Goal: Check status: Check status

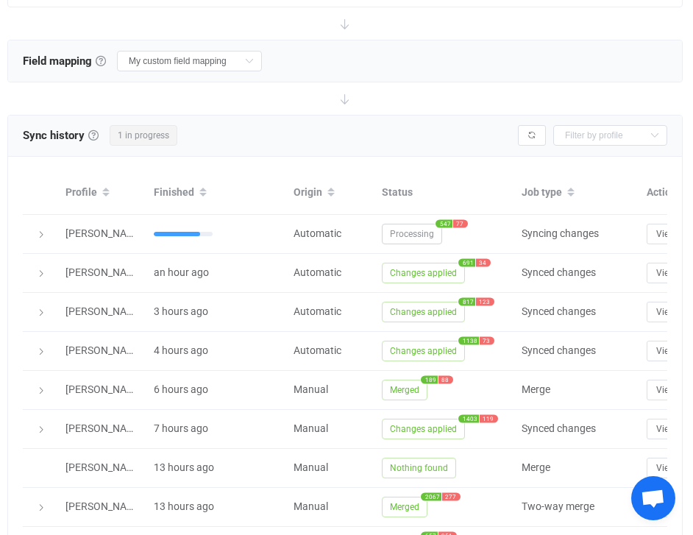
scroll to position [523, 0]
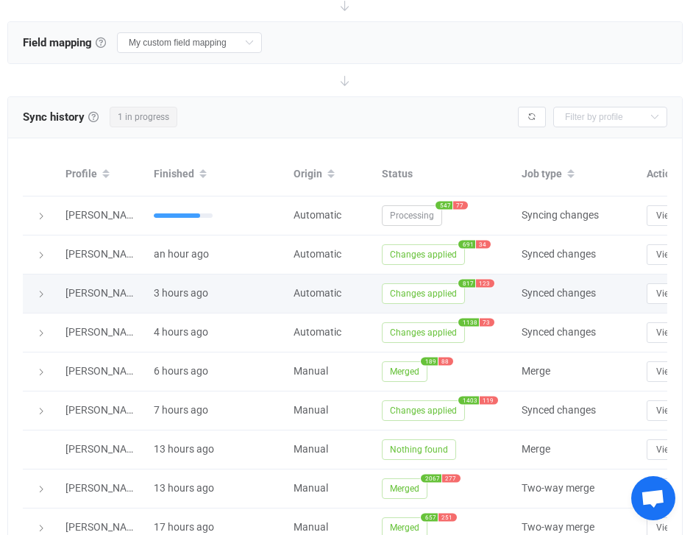
click at [45, 293] on icon at bounding box center [41, 294] width 9 height 9
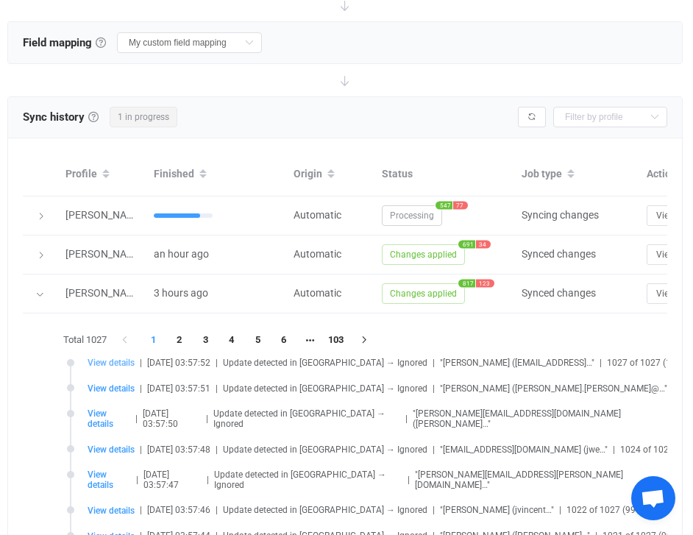
click at [121, 363] on span "View details" at bounding box center [111, 363] width 47 height 10
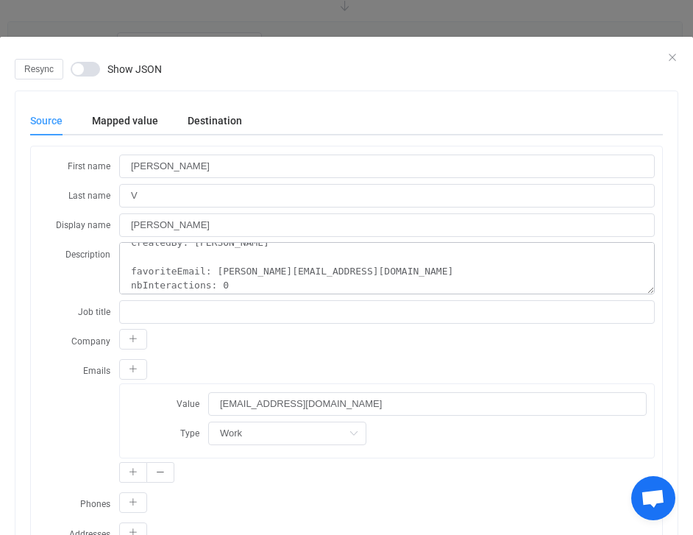
scroll to position [113, 0]
click at [138, 127] on div "Mapped value" at bounding box center [125, 120] width 96 height 29
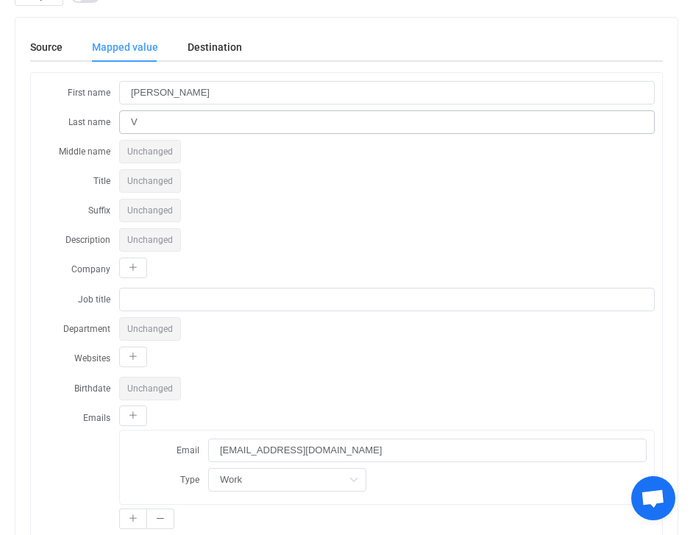
scroll to position [79, 0]
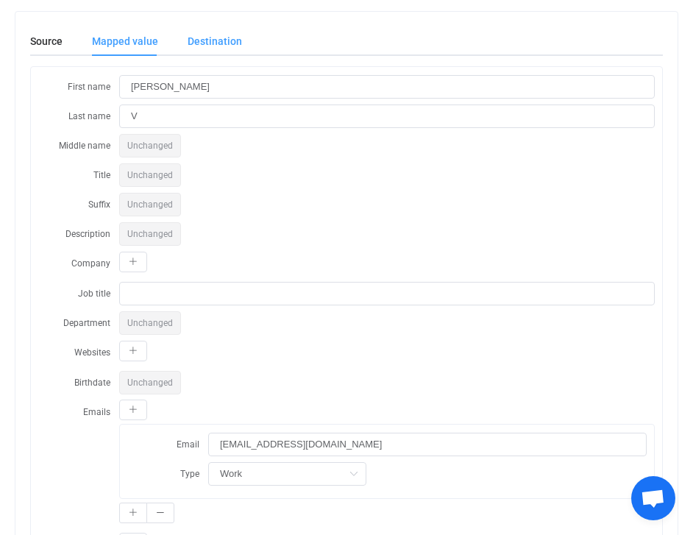
click at [209, 42] on div "Destination" at bounding box center [207, 40] width 69 height 29
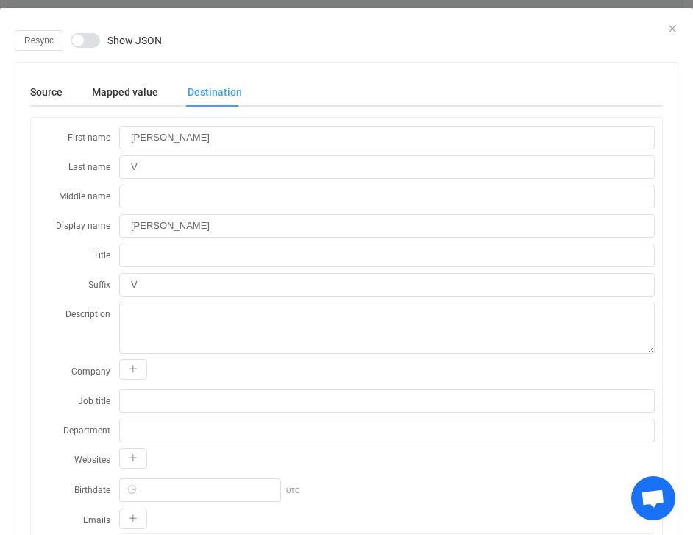
scroll to position [0, 0]
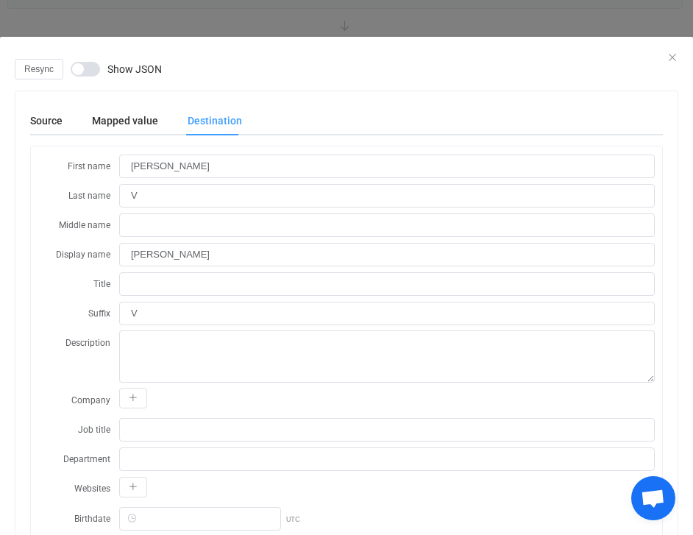
click at [69, 71] on div "Resync Show JSON" at bounding box center [347, 69] width 664 height 21
click at [79, 71] on span "dialog" at bounding box center [85, 69] width 29 height 15
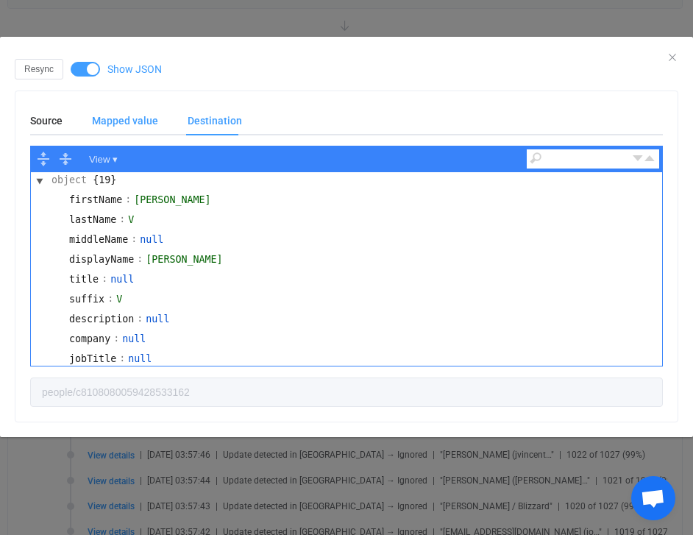
click at [143, 123] on div "Mapped value" at bounding box center [125, 120] width 96 height 29
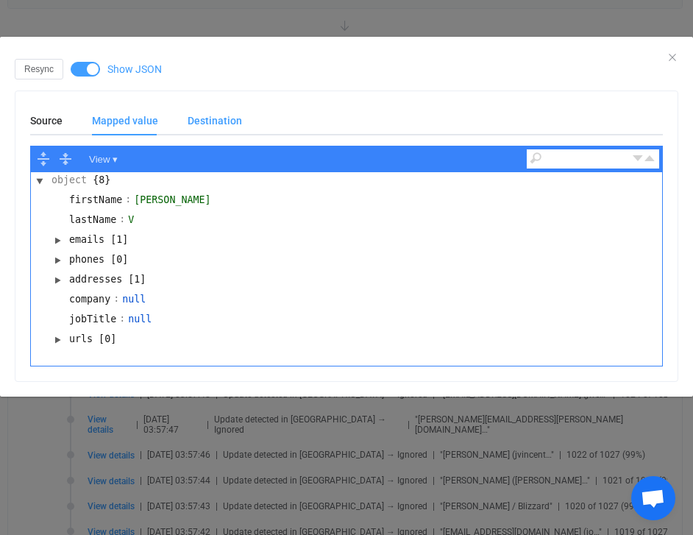
click at [238, 127] on div "Destination" at bounding box center [207, 120] width 69 height 29
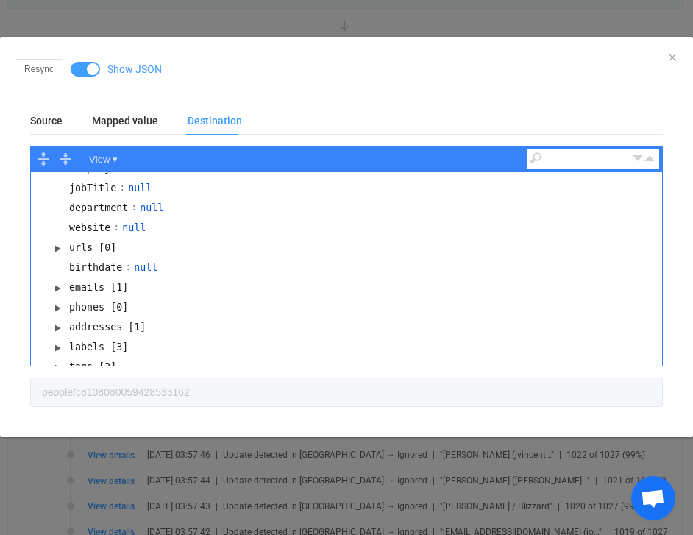
scroll to position [189, 0]
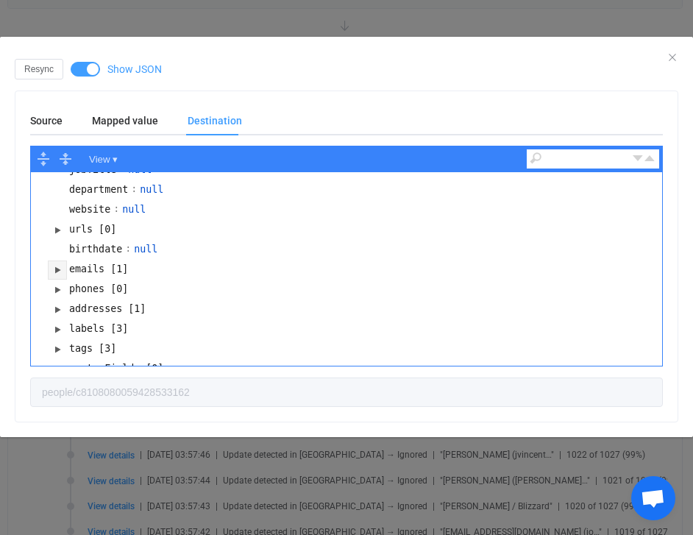
click at [56, 261] on button "dialog" at bounding box center [58, 270] width 18 height 18
click at [79, 281] on button "dialog" at bounding box center [75, 290] width 18 height 18
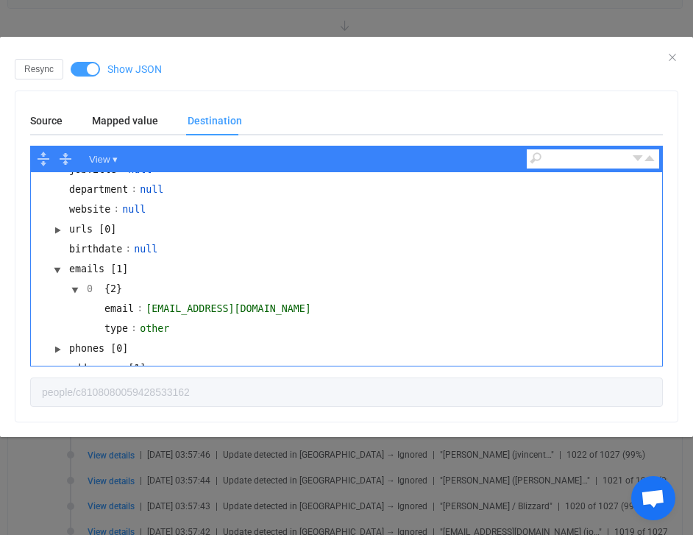
click at [675, 59] on div "Resync Show JSON" at bounding box center [347, 69] width 664 height 21
click at [670, 54] on icon "Close" at bounding box center [673, 58] width 12 height 12
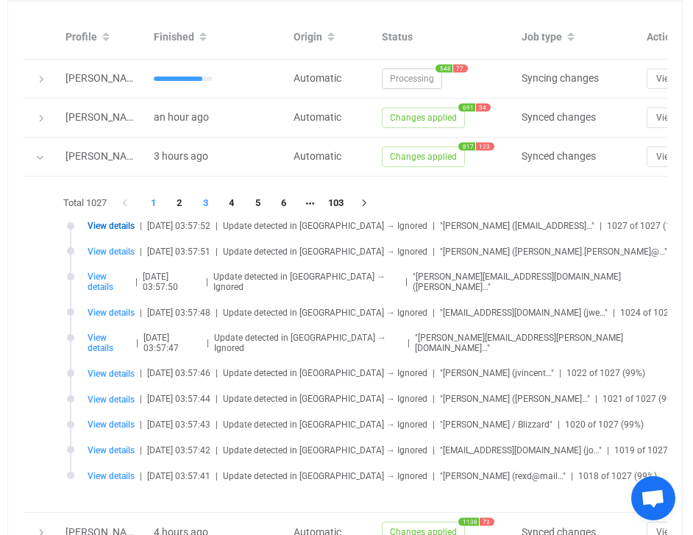
scroll to position [651, 0]
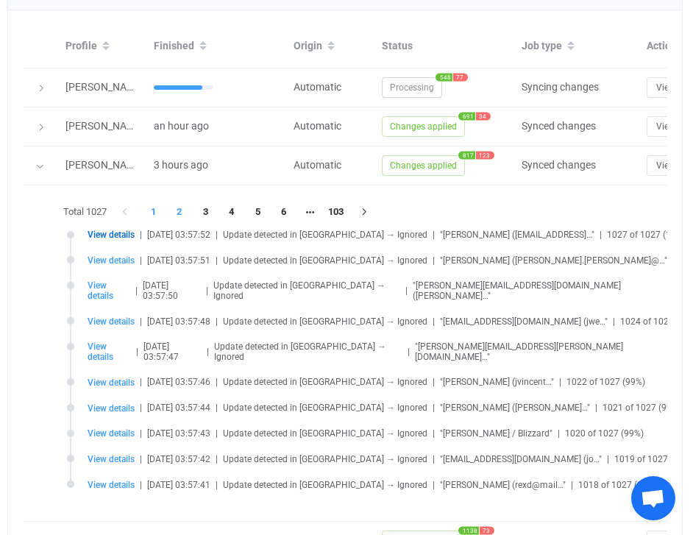
click at [187, 210] on li "2" at bounding box center [179, 212] width 26 height 21
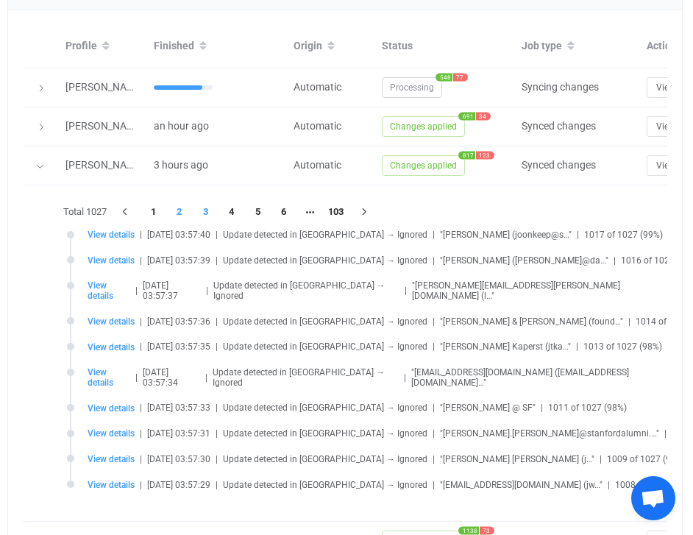
click at [209, 210] on li "3" at bounding box center [206, 212] width 26 height 21
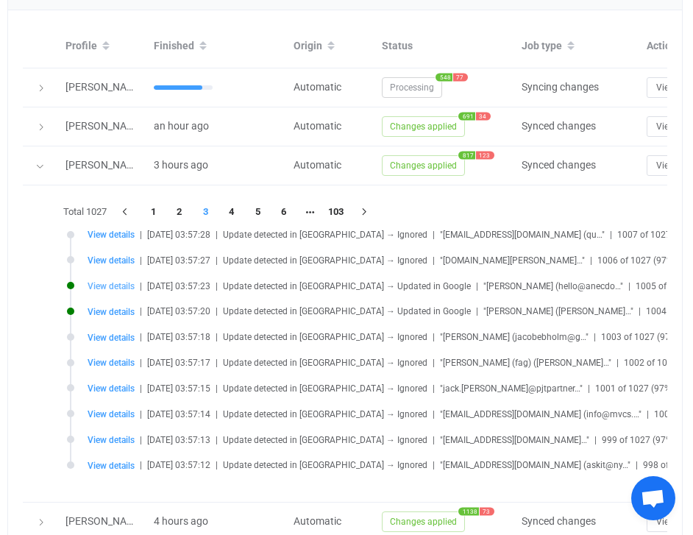
click at [126, 284] on span "View details" at bounding box center [111, 286] width 47 height 10
type input "d4323876-a588-4988-9509-dfd4160616ea"
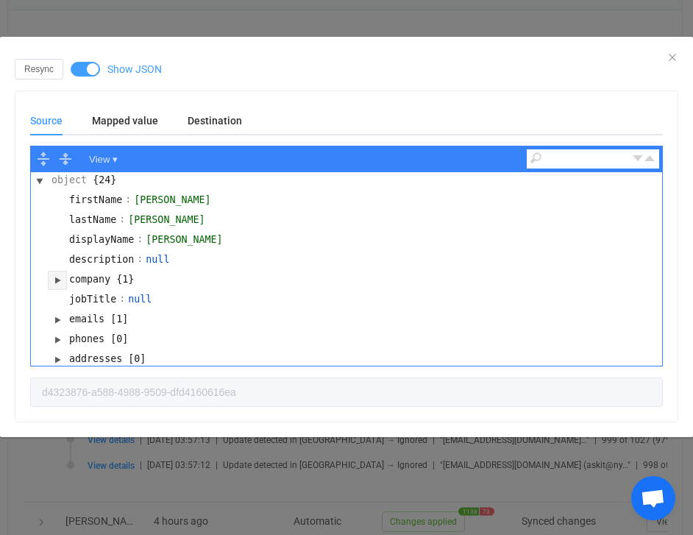
click at [58, 276] on button "dialog" at bounding box center [58, 280] width 18 height 18
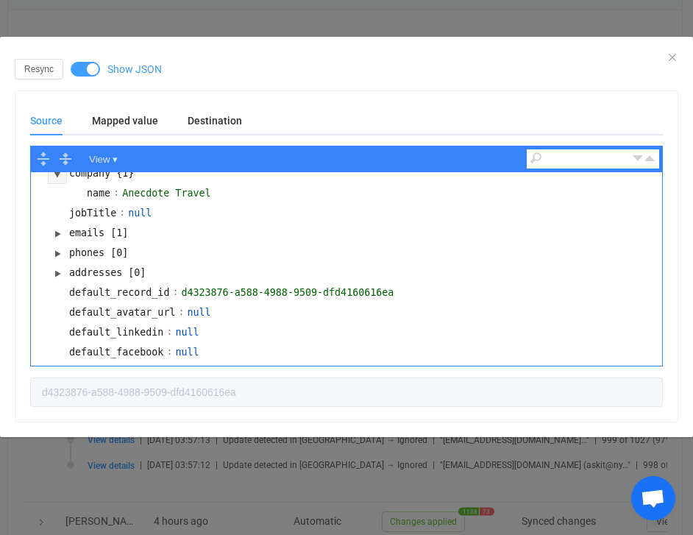
scroll to position [107, 0]
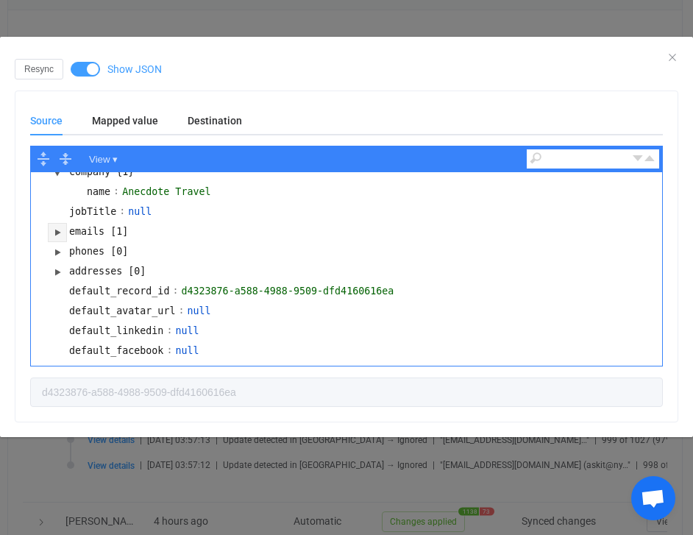
click at [57, 224] on button "dialog" at bounding box center [58, 233] width 18 height 18
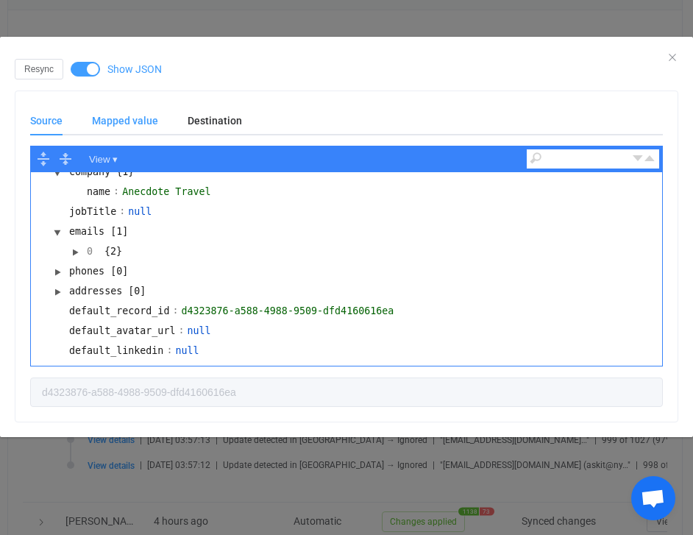
click at [138, 124] on div "Mapped value" at bounding box center [125, 120] width 96 height 29
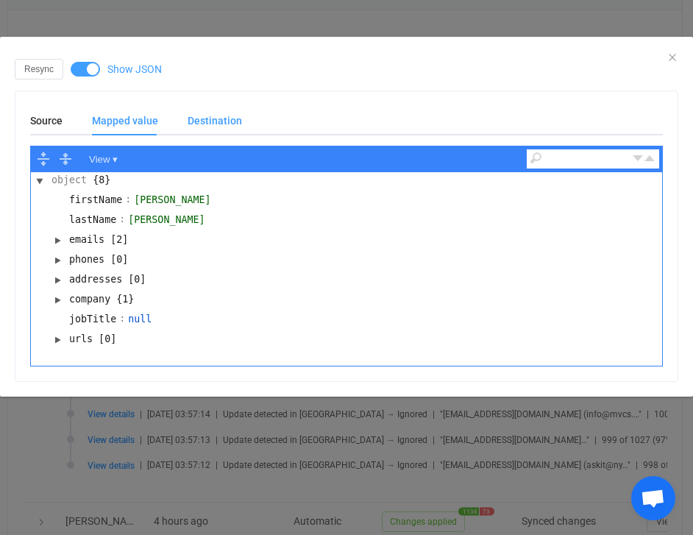
click at [206, 118] on div "Destination" at bounding box center [207, 120] width 69 height 29
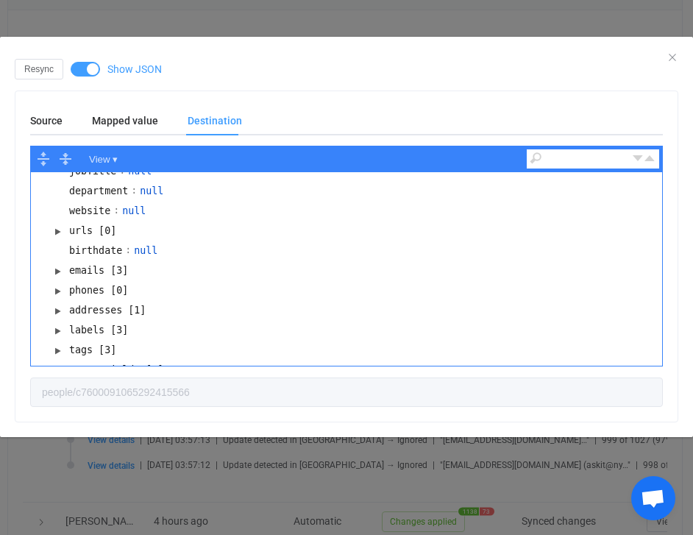
scroll to position [360, 0]
click at [672, 54] on icon "Close" at bounding box center [673, 58] width 12 height 12
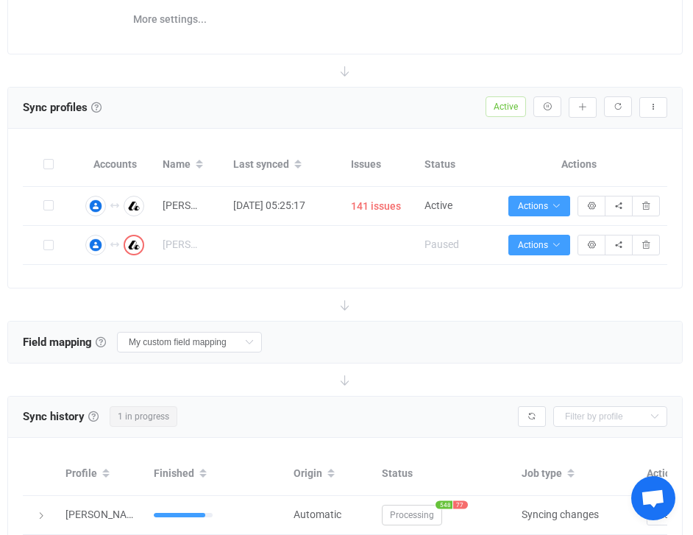
scroll to position [226, 0]
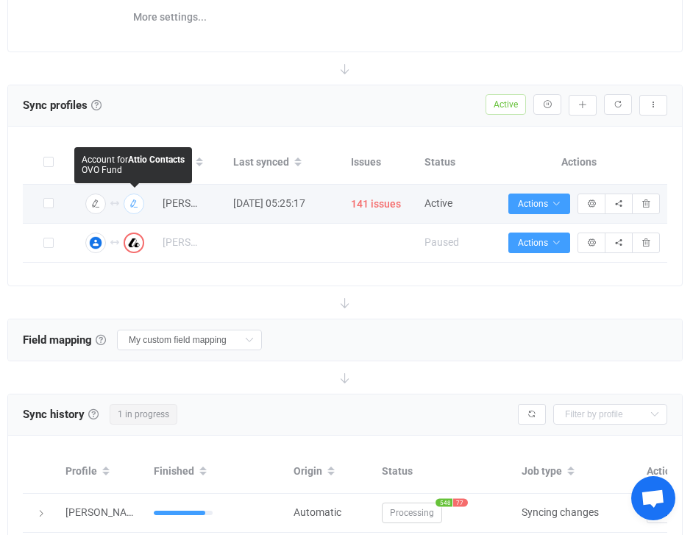
click at [134, 204] on icon "button" at bounding box center [133, 203] width 9 height 9
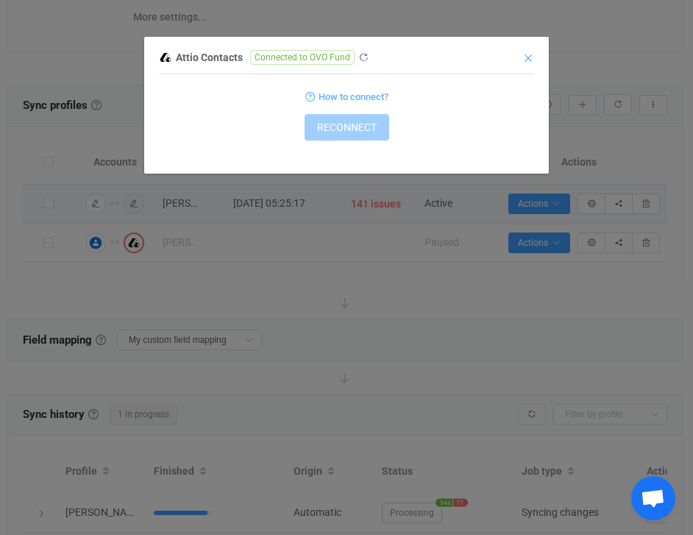
click at [525, 60] on icon "Close" at bounding box center [528, 58] width 12 height 12
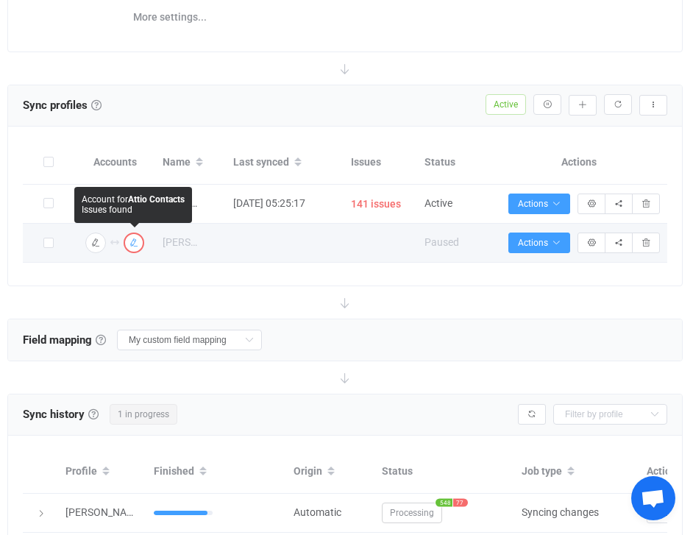
click at [136, 245] on icon "button" at bounding box center [133, 242] width 9 height 9
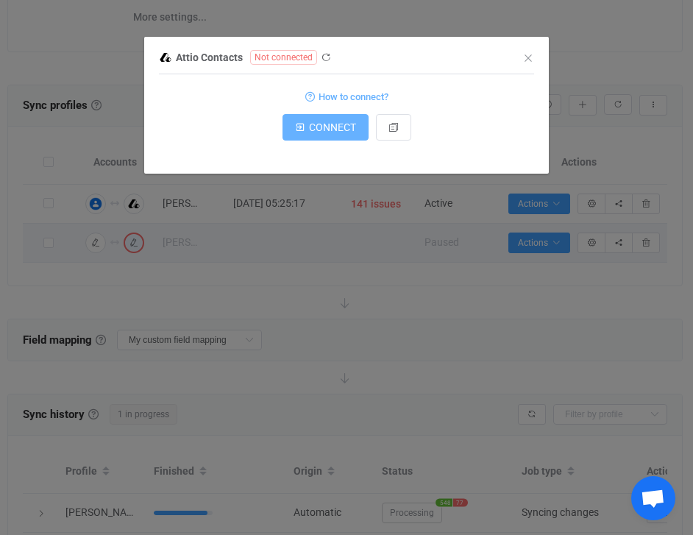
click at [356, 128] on button "CONNECT" at bounding box center [326, 127] width 86 height 26
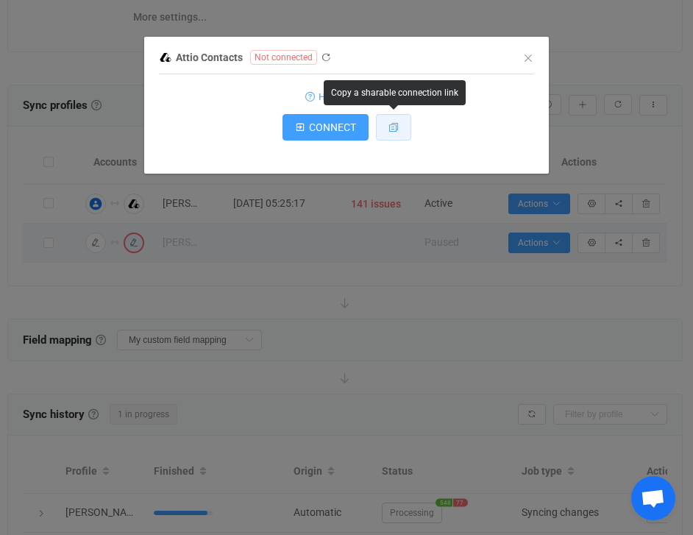
click at [388, 130] on icon "dialog" at bounding box center [393, 127] width 10 height 10
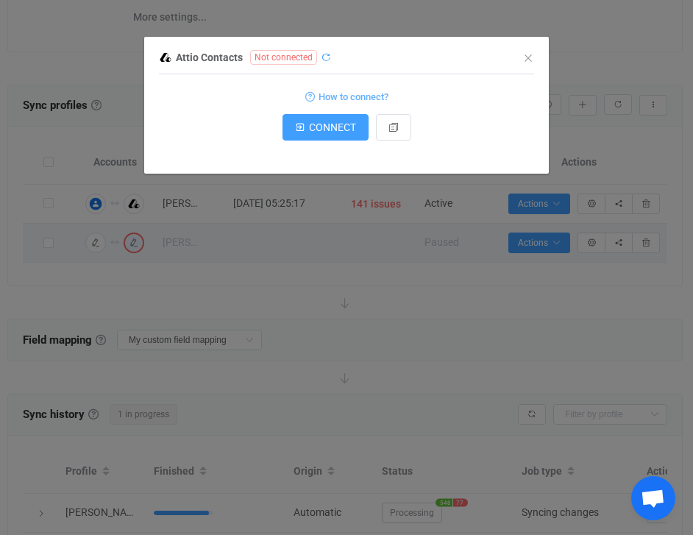
click at [325, 60] on icon "dialog" at bounding box center [326, 57] width 10 height 10
click at [528, 56] on icon "Close" at bounding box center [528, 58] width 12 height 12
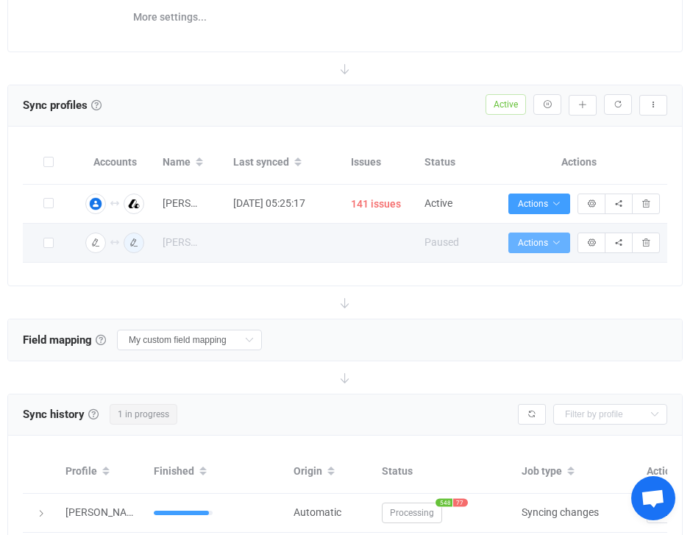
click at [553, 241] on icon "button" at bounding box center [556, 242] width 9 height 9
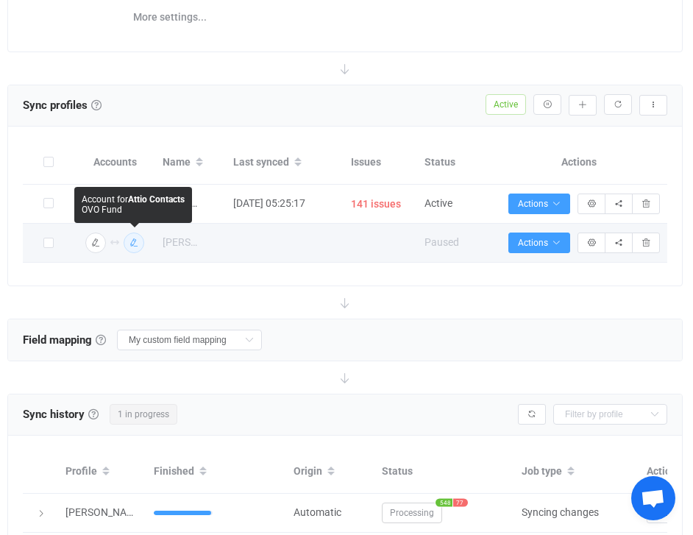
click at [135, 245] on icon "button" at bounding box center [133, 242] width 9 height 9
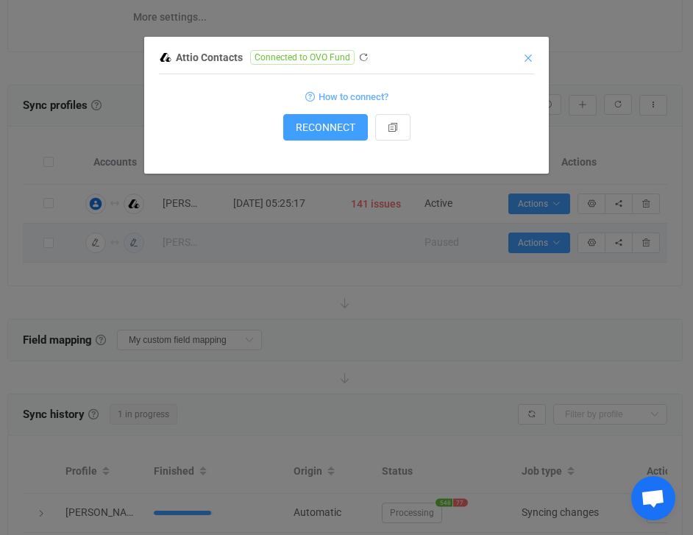
click at [526, 55] on icon "Close" at bounding box center [528, 58] width 12 height 12
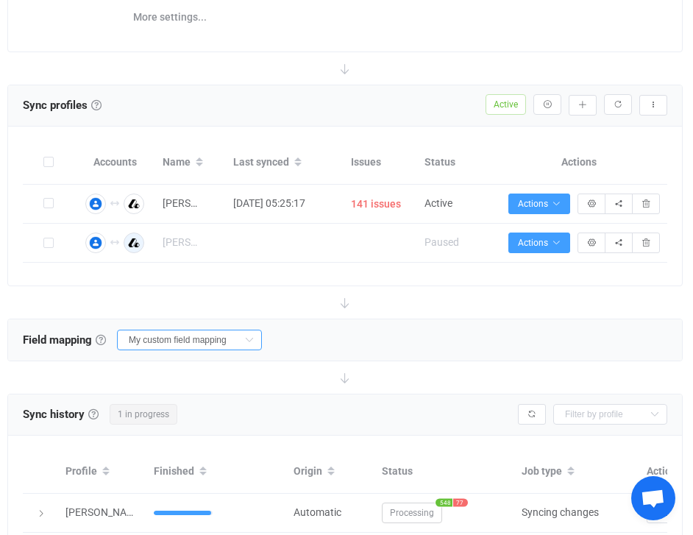
click at [212, 341] on input "My custom field mapping" at bounding box center [189, 340] width 145 height 21
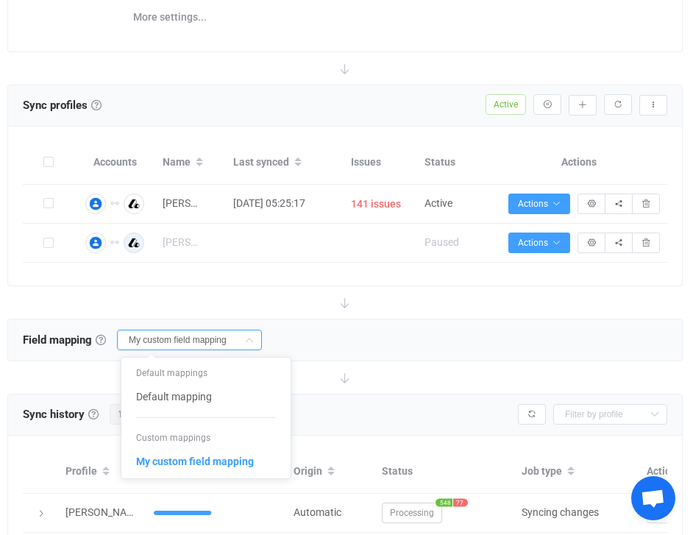
click at [304, 337] on div "Field mapping & rules Field mapping & rules By default, all contacts of the con…" at bounding box center [345, 339] width 674 height 41
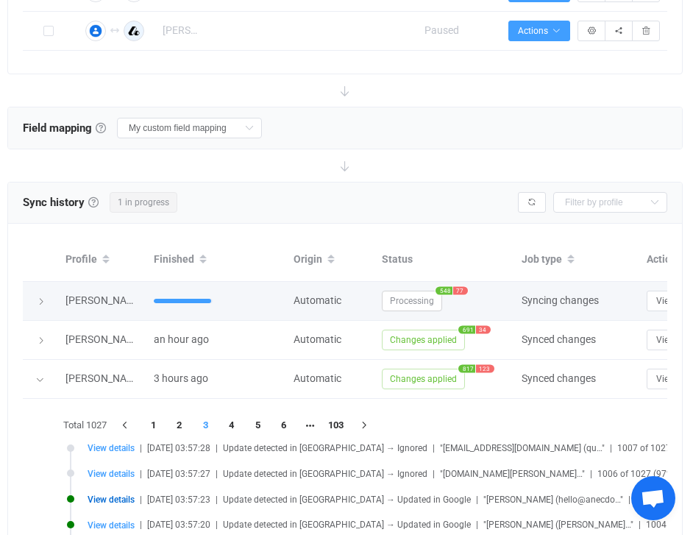
scroll to position [441, 0]
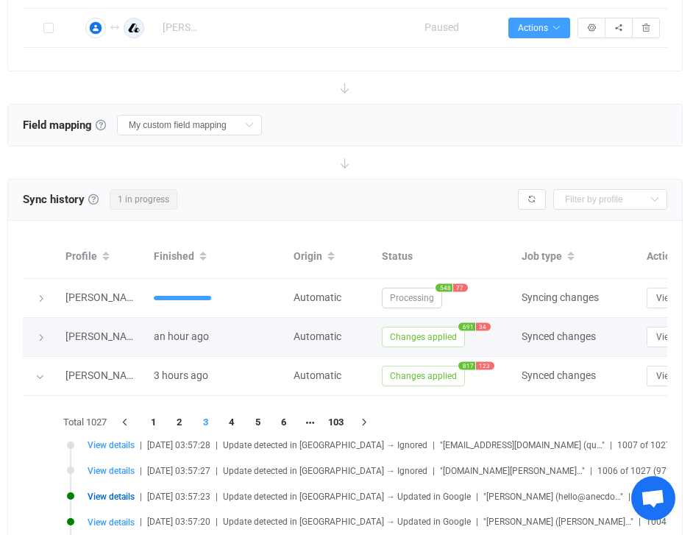
click at [479, 326] on span "34" at bounding box center [483, 326] width 15 height 8
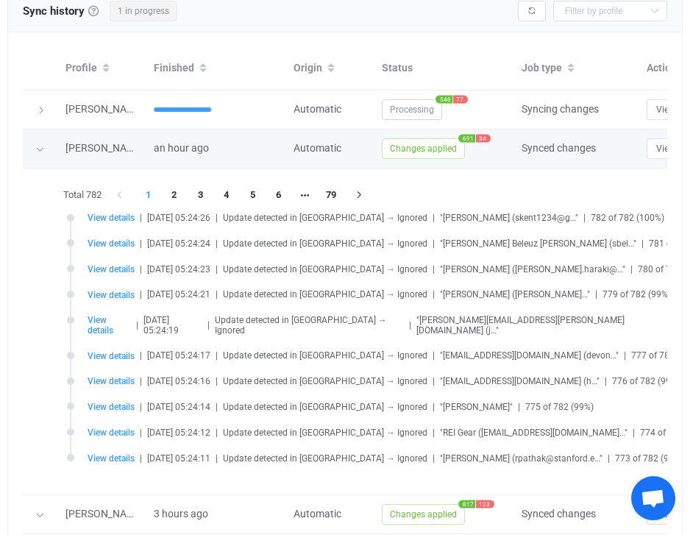
scroll to position [631, 0]
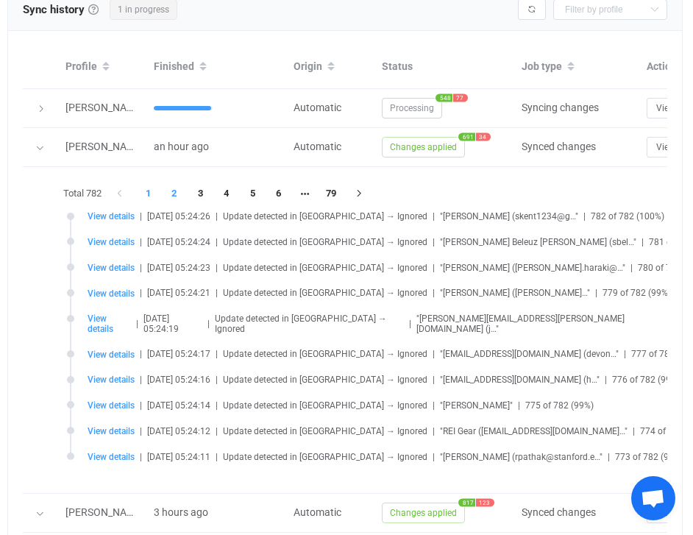
click at [177, 194] on li "2" at bounding box center [174, 193] width 26 height 21
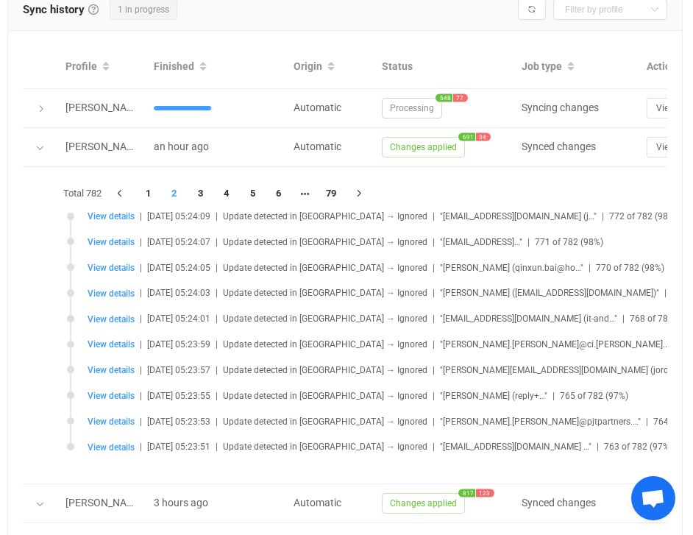
click at [201, 193] on li "3" at bounding box center [201, 193] width 26 height 21
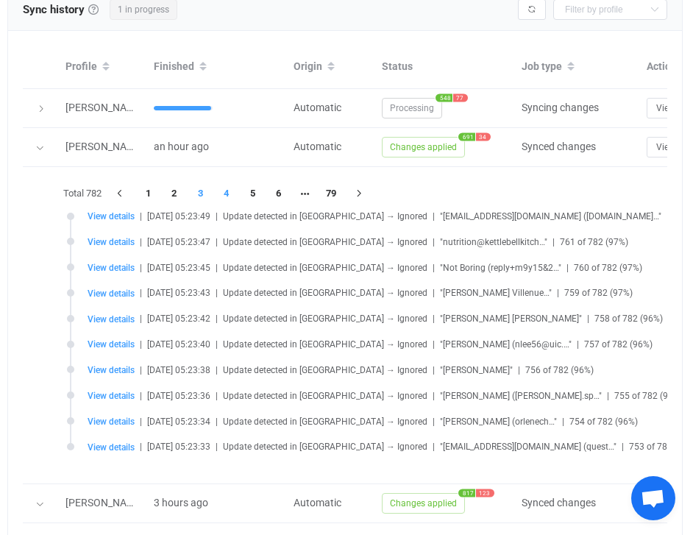
click at [229, 189] on li "4" at bounding box center [226, 193] width 26 height 21
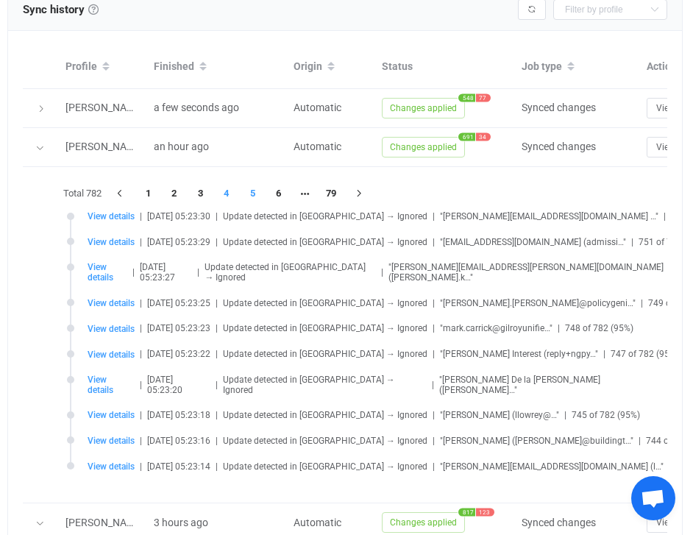
click at [255, 191] on li "5" at bounding box center [253, 193] width 26 height 21
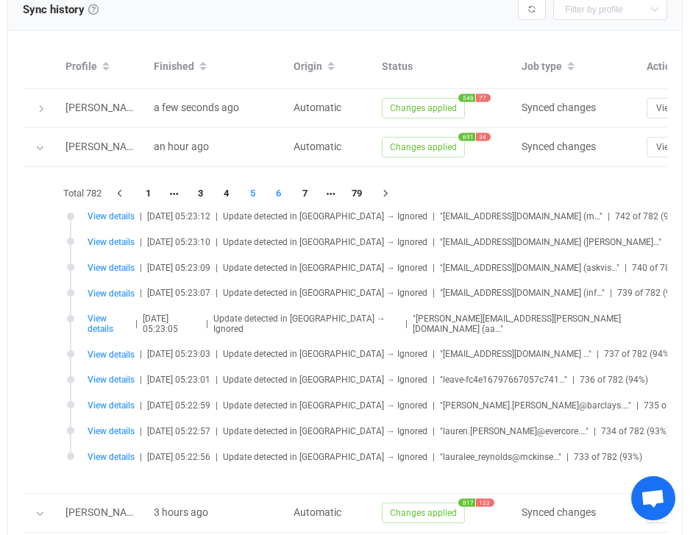
click at [278, 191] on li "6" at bounding box center [279, 193] width 26 height 21
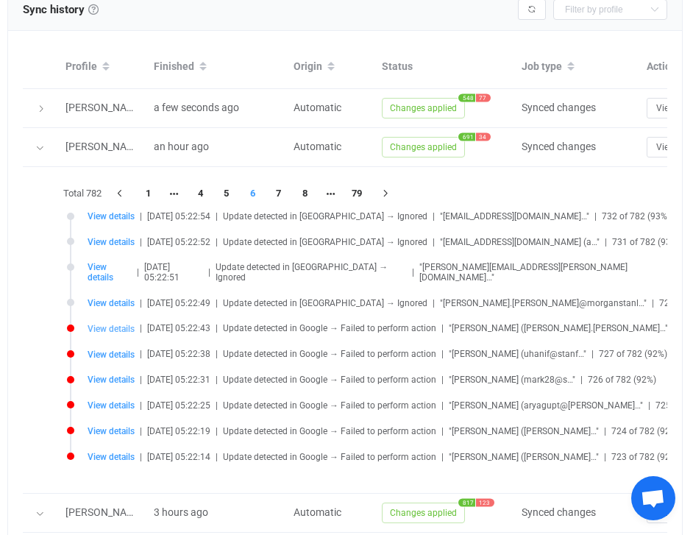
click at [124, 324] on span "View details" at bounding box center [111, 329] width 47 height 10
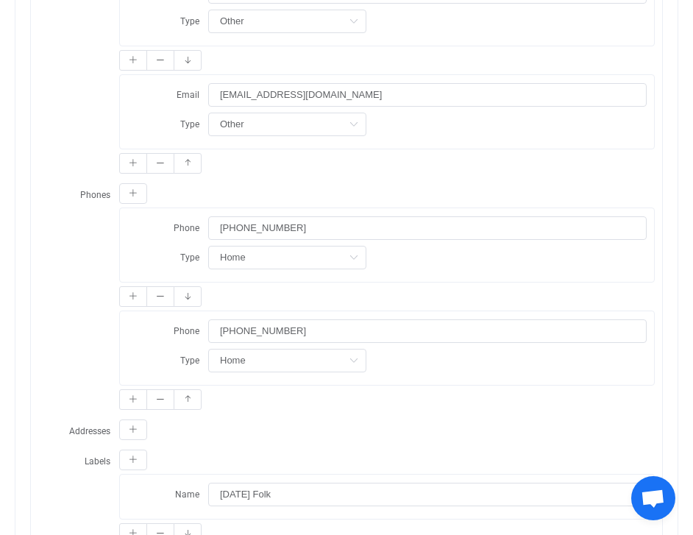
scroll to position [673, 0]
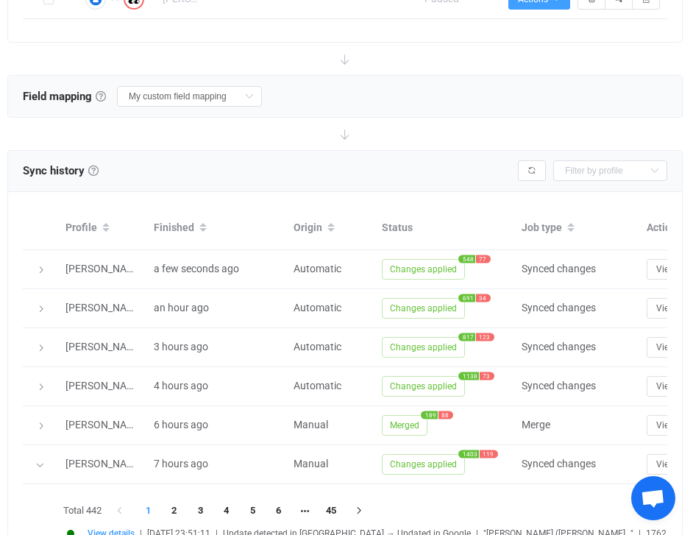
scroll to position [0, 123]
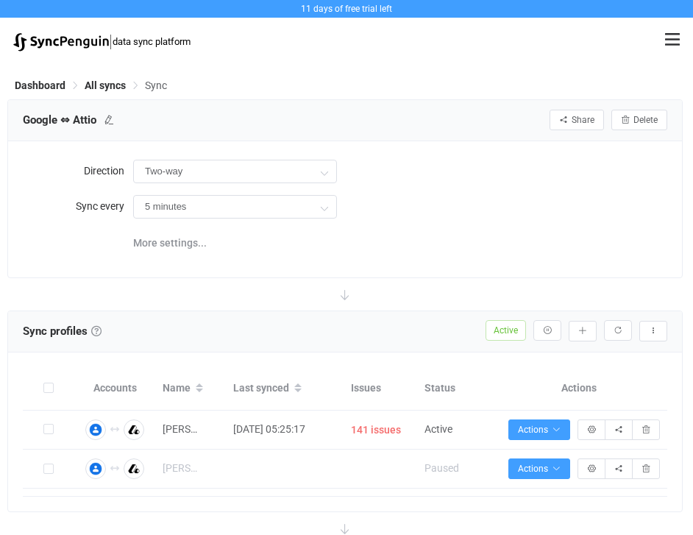
type input "15 minutes"
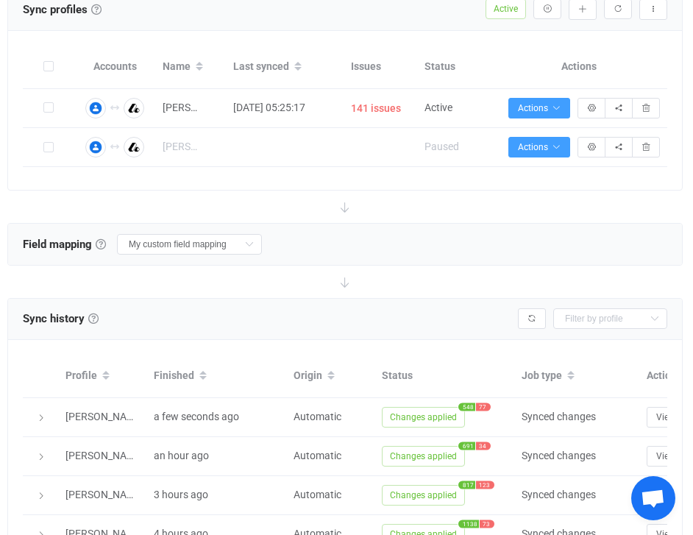
scroll to position [321, 0]
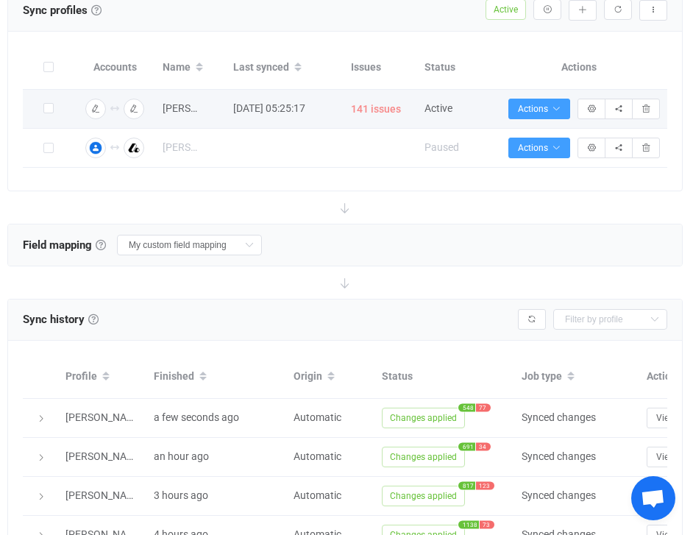
click at [385, 104] on span "141 issues" at bounding box center [376, 109] width 50 height 17
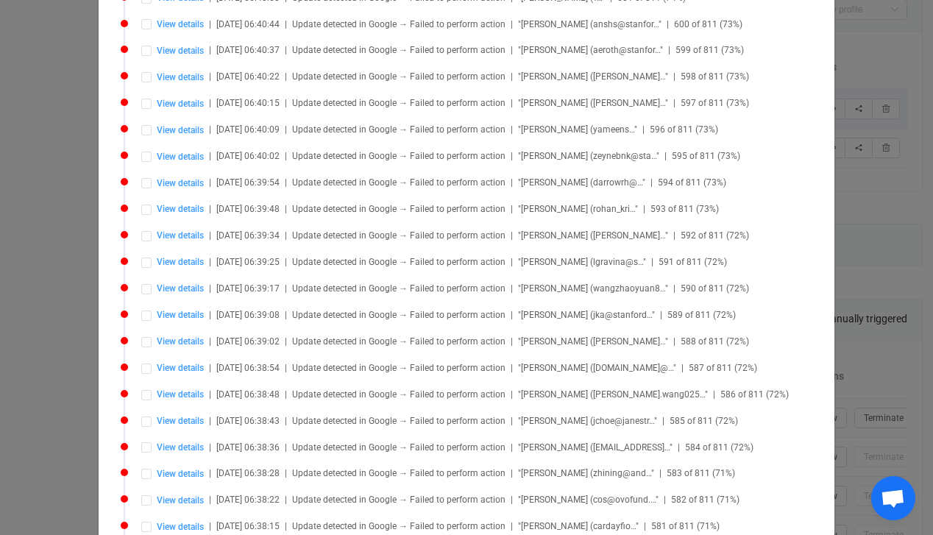
scroll to position [796, 0]
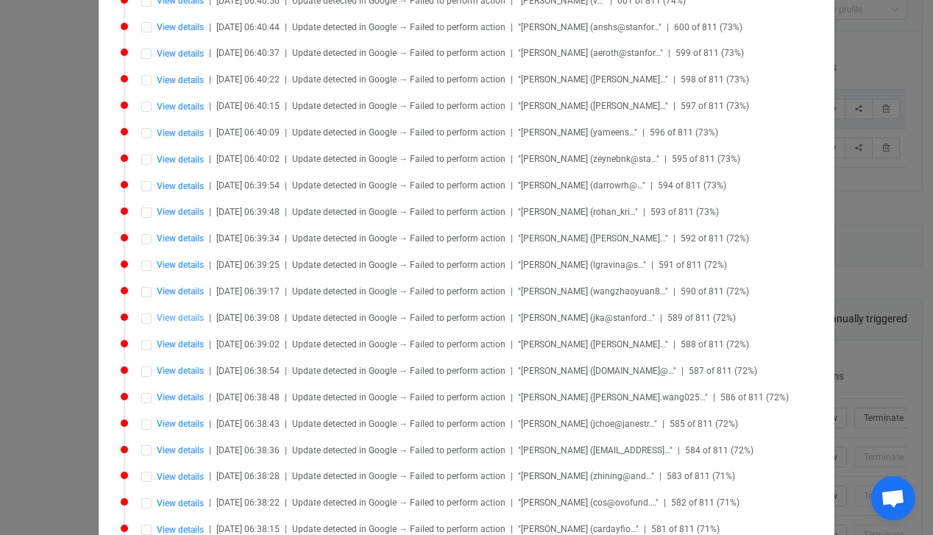
click at [193, 313] on span "View details" at bounding box center [180, 318] width 47 height 10
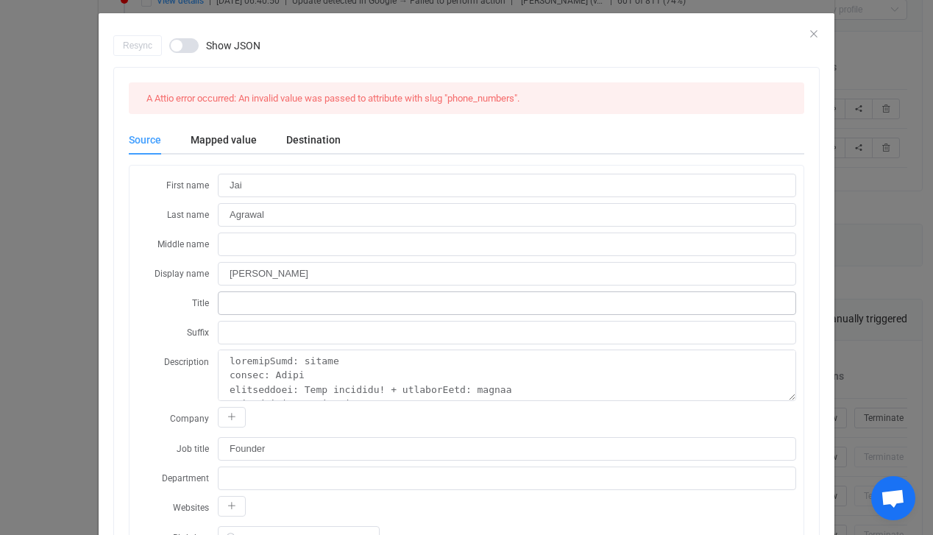
scroll to position [0, 0]
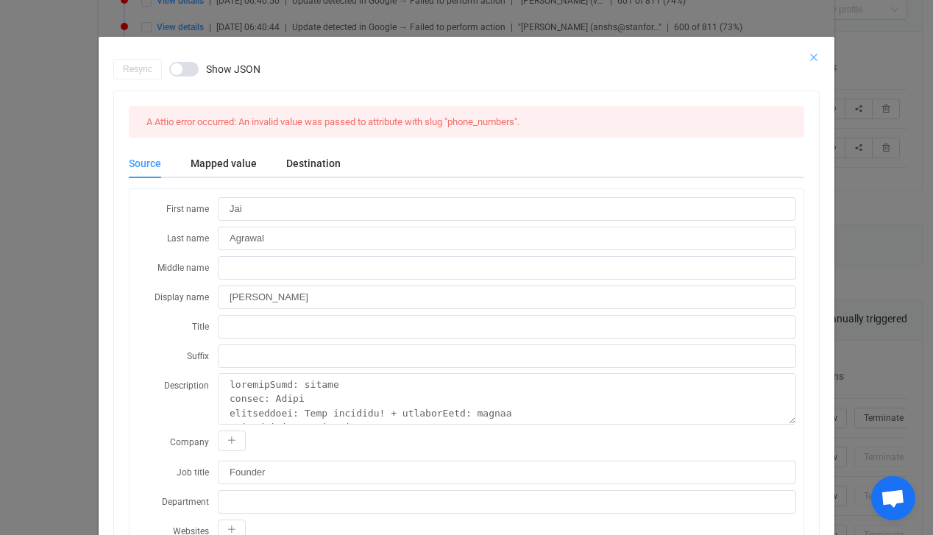
click at [692, 55] on icon "Close" at bounding box center [814, 58] width 12 height 12
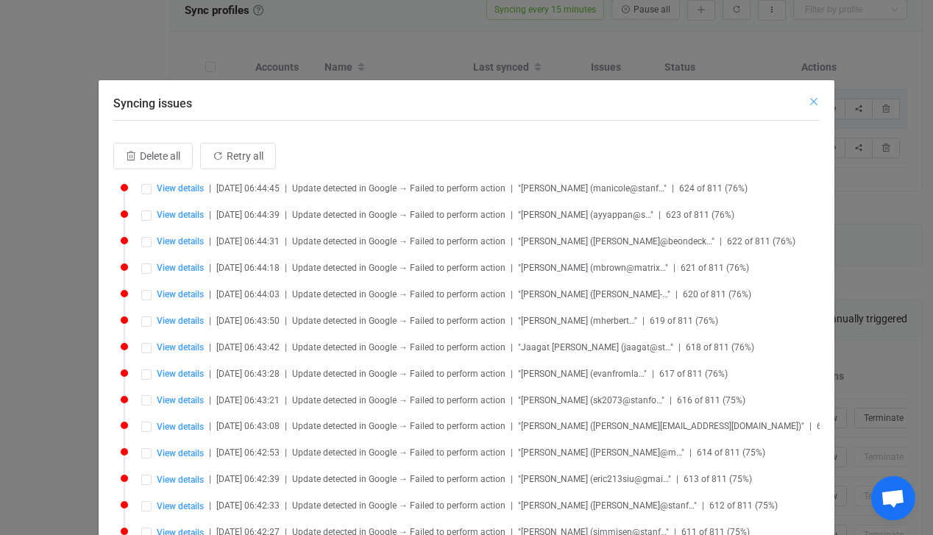
click at [692, 98] on icon "Close" at bounding box center [814, 102] width 12 height 12
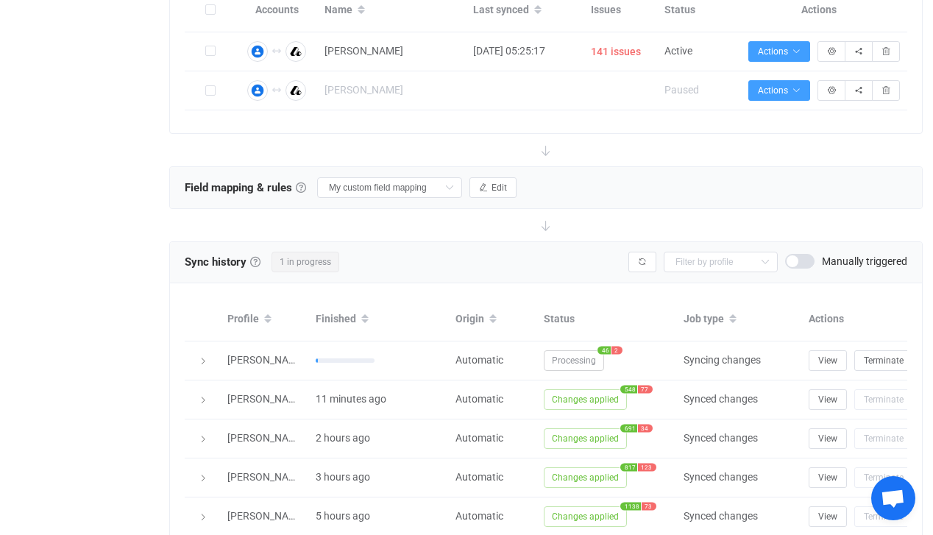
scroll to position [384, 0]
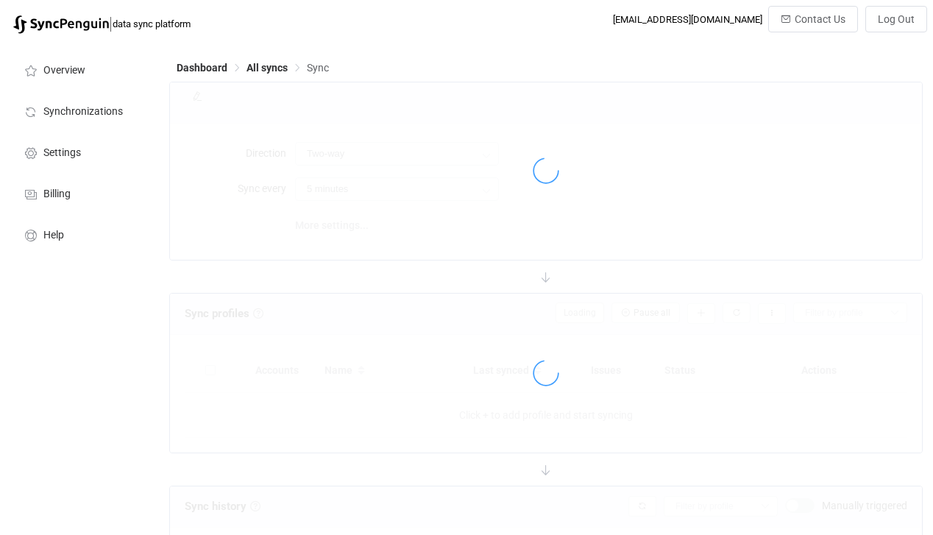
type input "15 minutes"
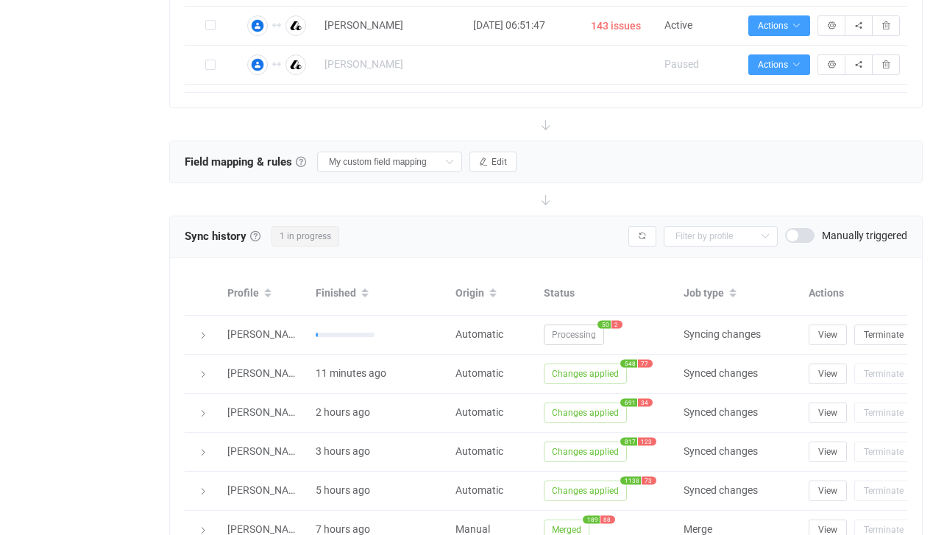
scroll to position [429, 0]
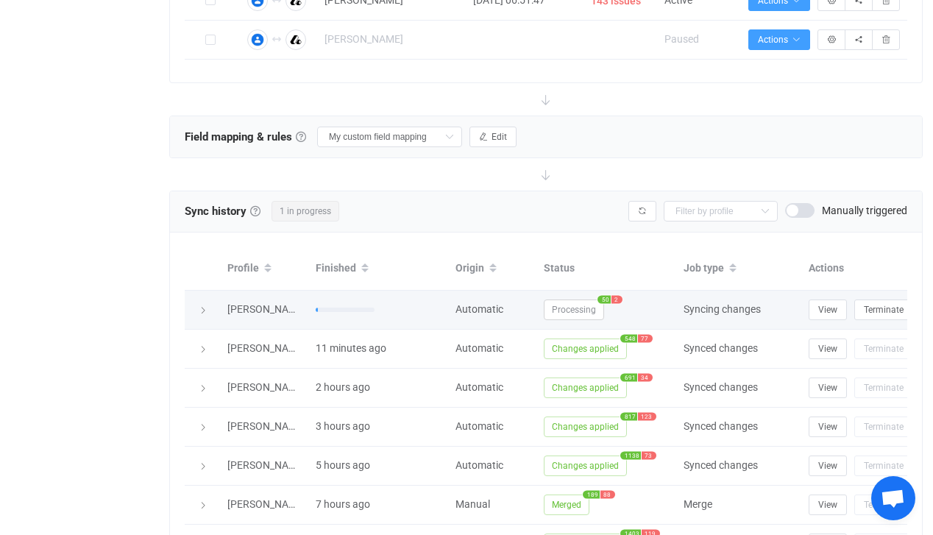
click at [613, 297] on span "2" at bounding box center [616, 299] width 11 height 8
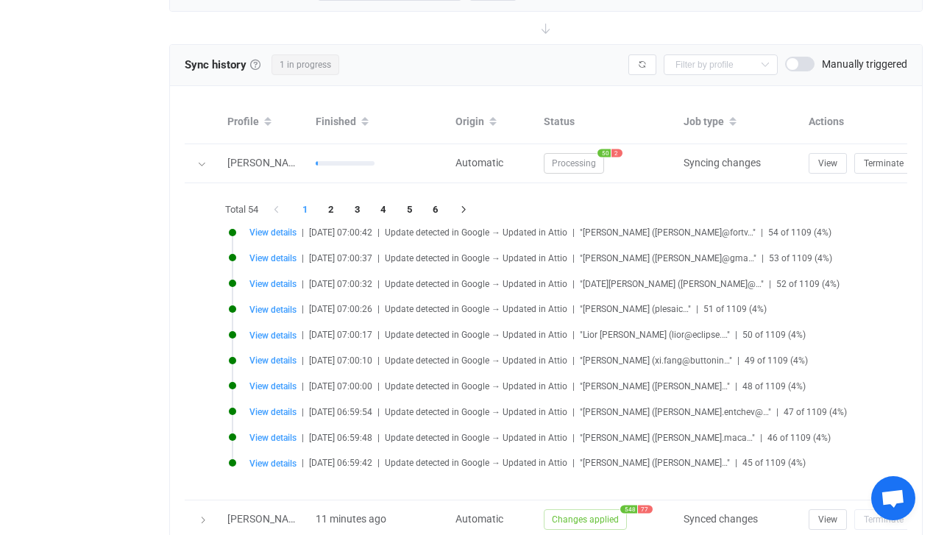
scroll to position [588, 0]
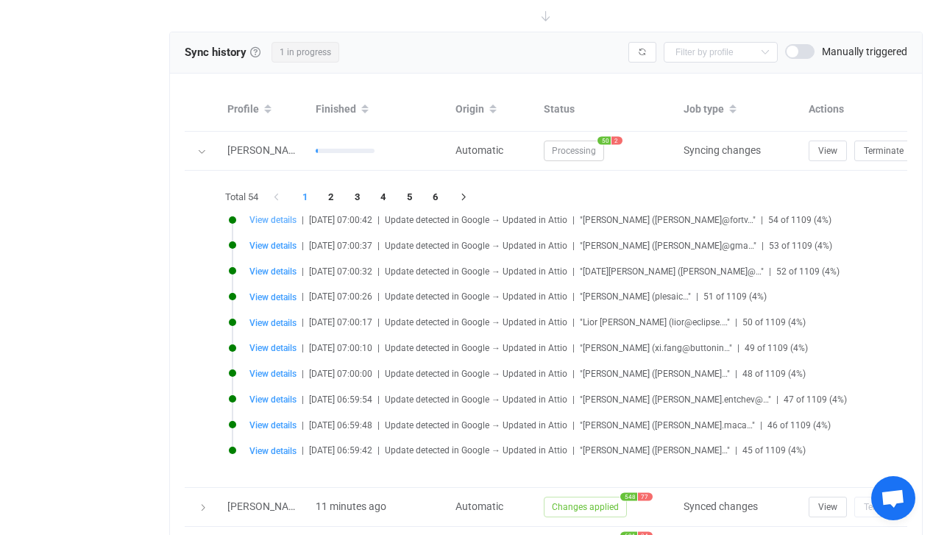
click at [277, 221] on span "View details" at bounding box center [272, 220] width 47 height 10
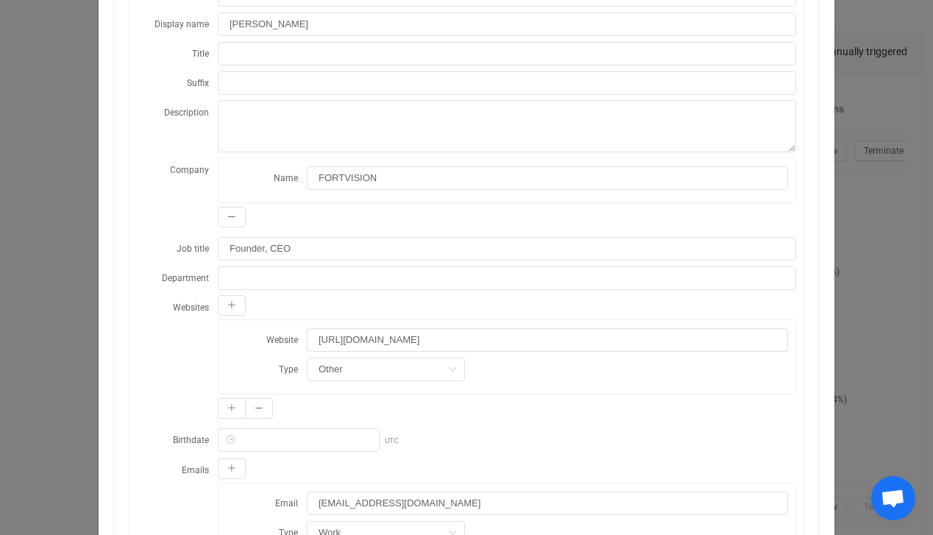
scroll to position [0, 0]
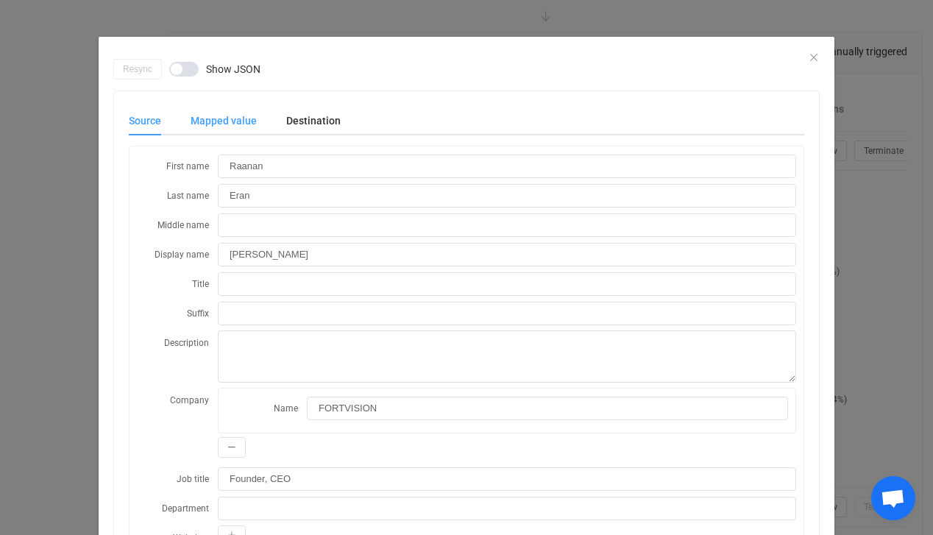
click at [238, 124] on div "Mapped value" at bounding box center [224, 120] width 96 height 29
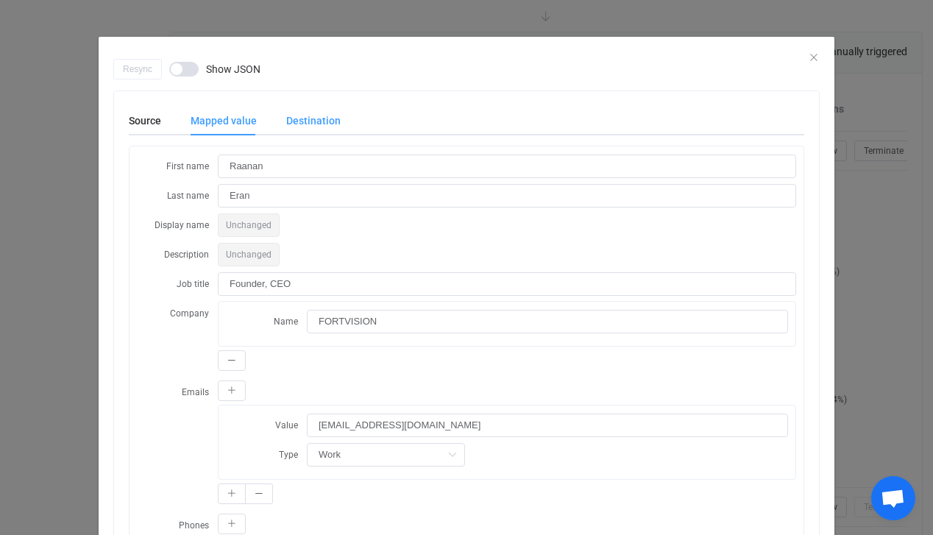
click at [288, 122] on div "Destination" at bounding box center [305, 120] width 69 height 29
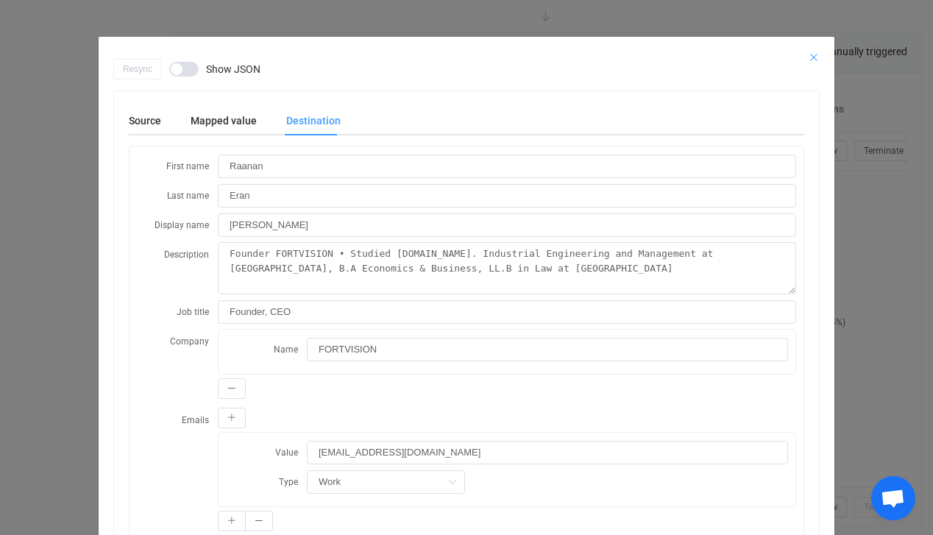
click at [817, 57] on icon "Close" at bounding box center [814, 58] width 12 height 12
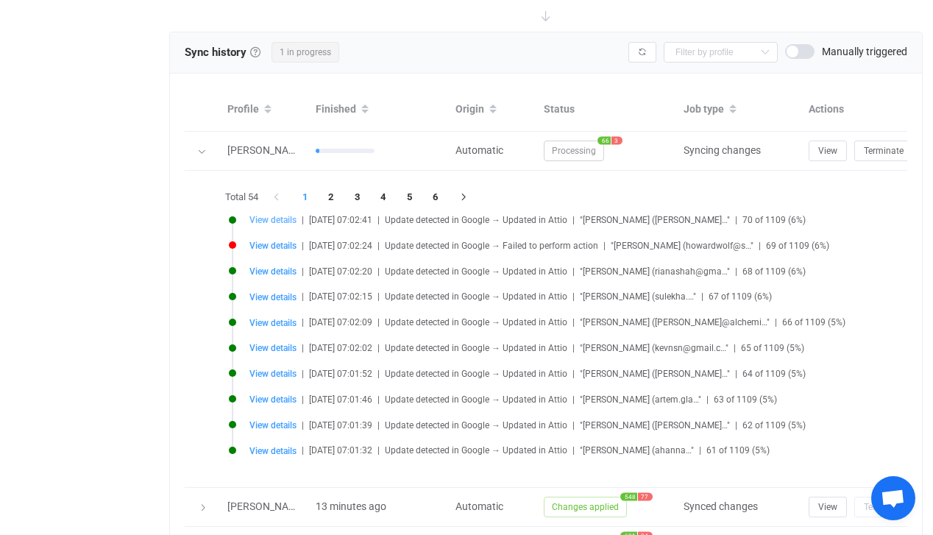
click at [272, 219] on span "View details" at bounding box center [272, 220] width 47 height 10
type input "Brett"
type input "Calhoun"
type input "Brett Calhoun"
type input "Redbud VC"
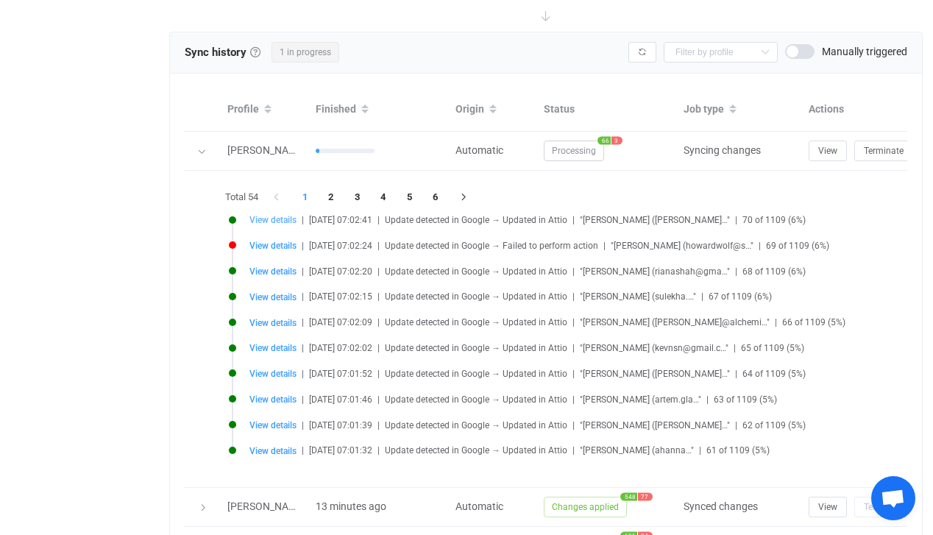
type input "brett@redbud.vc"
type input "US"
type input "Missouri"
type input "Centralia"
type input "people/c8516172473828818131"
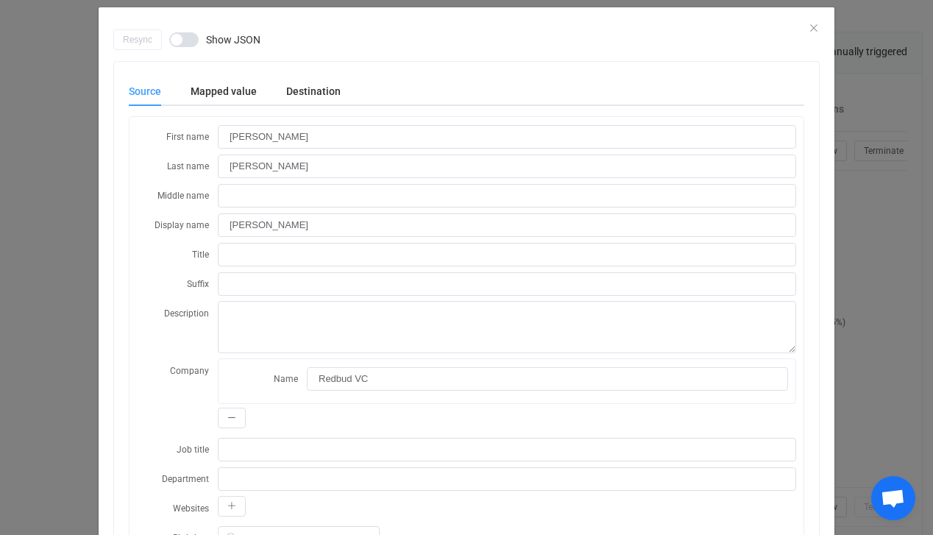
scroll to position [38, 0]
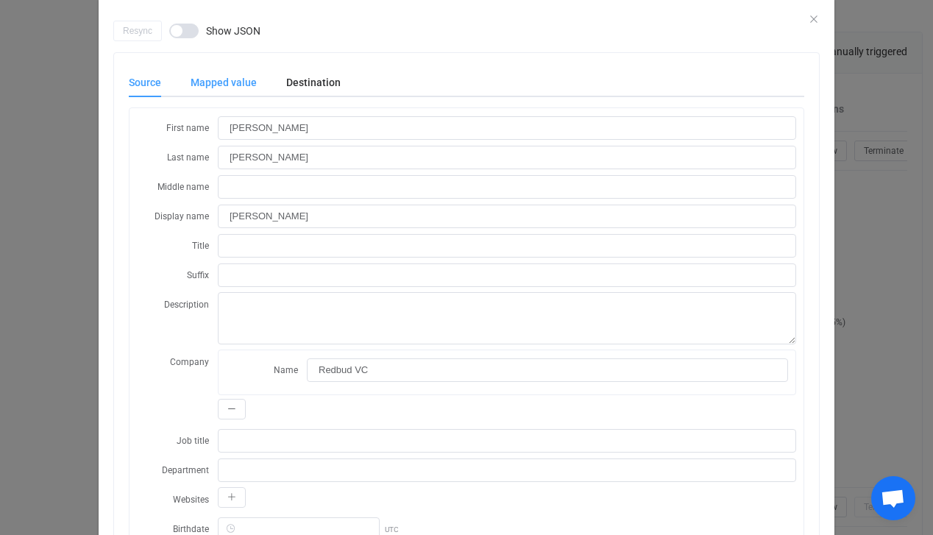
click at [238, 80] on div "Mapped value" at bounding box center [224, 82] width 96 height 29
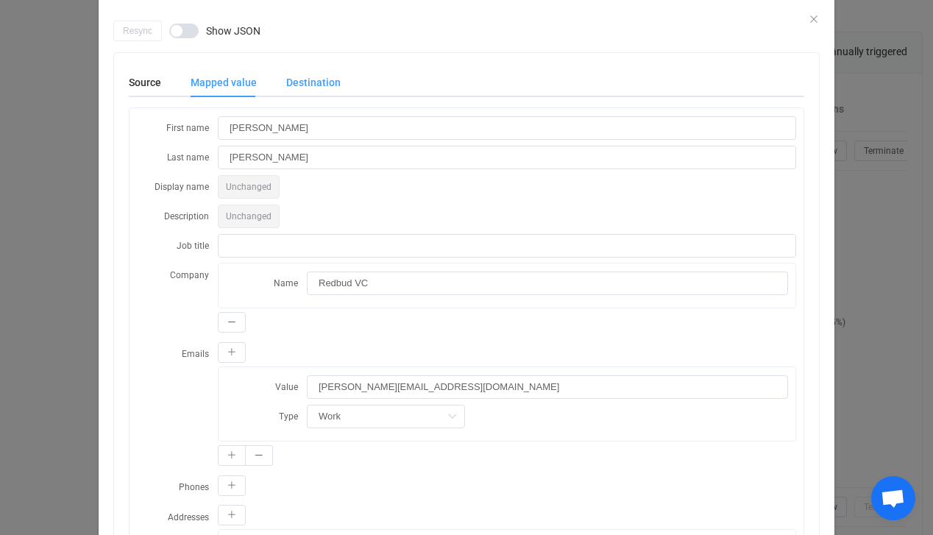
click at [299, 76] on div "Destination" at bounding box center [305, 82] width 69 height 29
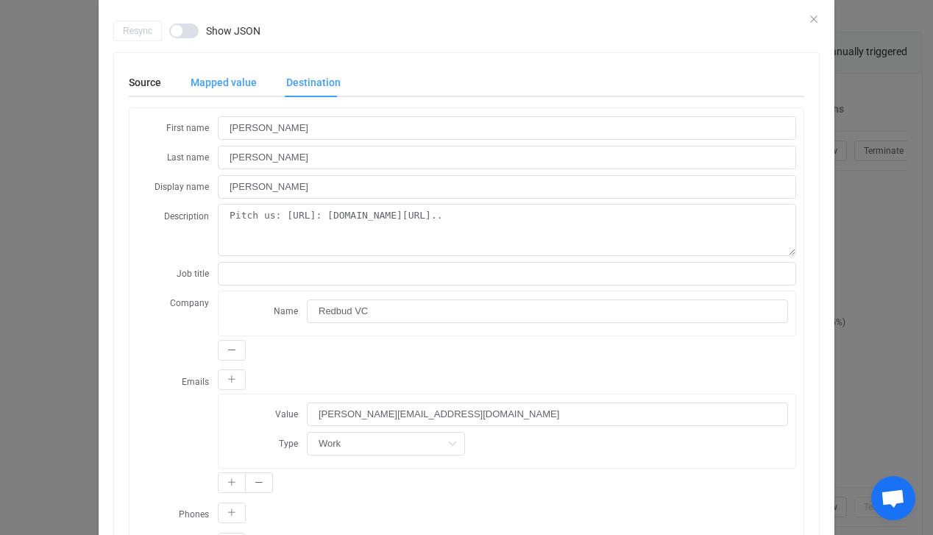
click at [243, 79] on div "Mapped value" at bounding box center [224, 82] width 96 height 29
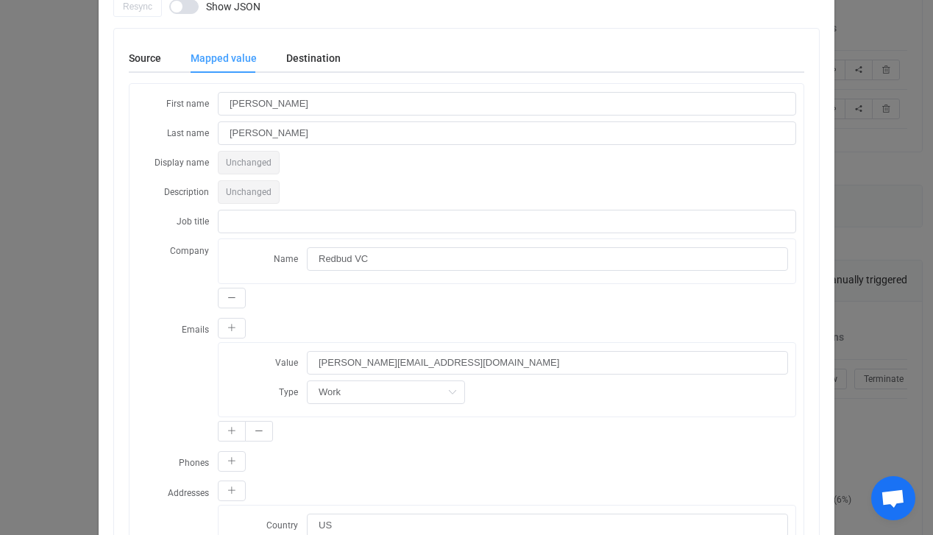
scroll to position [38, 0]
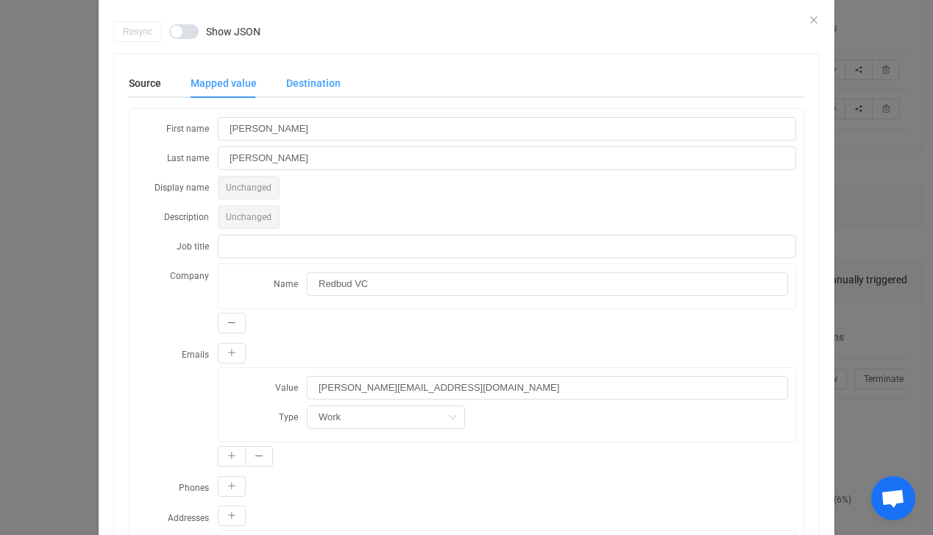
click at [302, 88] on div "Destination" at bounding box center [305, 82] width 69 height 29
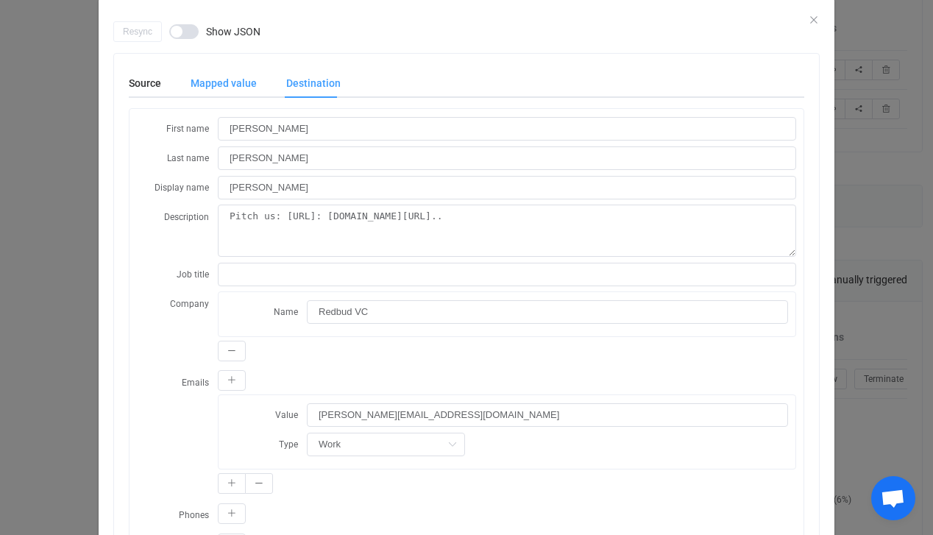
click at [211, 86] on div "Mapped value" at bounding box center [224, 82] width 96 height 29
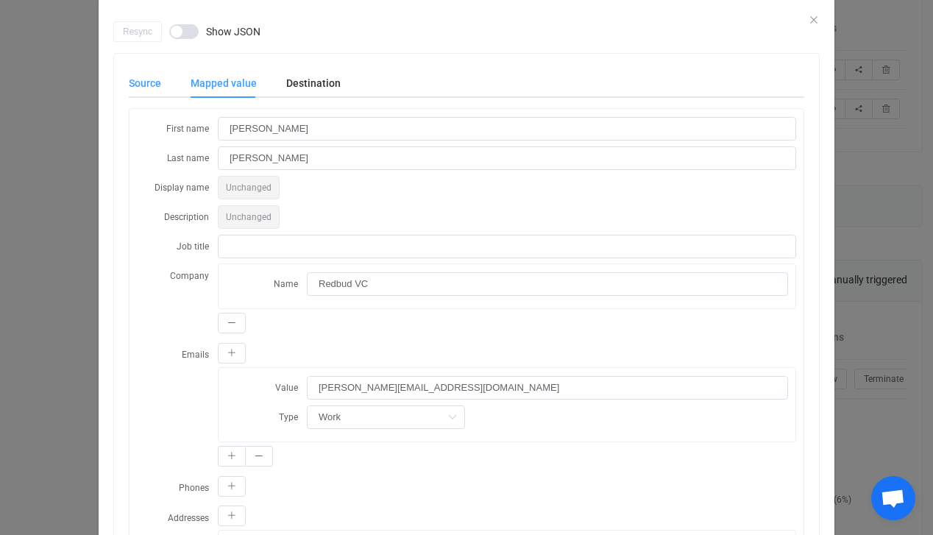
click at [163, 83] on div "Source" at bounding box center [152, 82] width 47 height 29
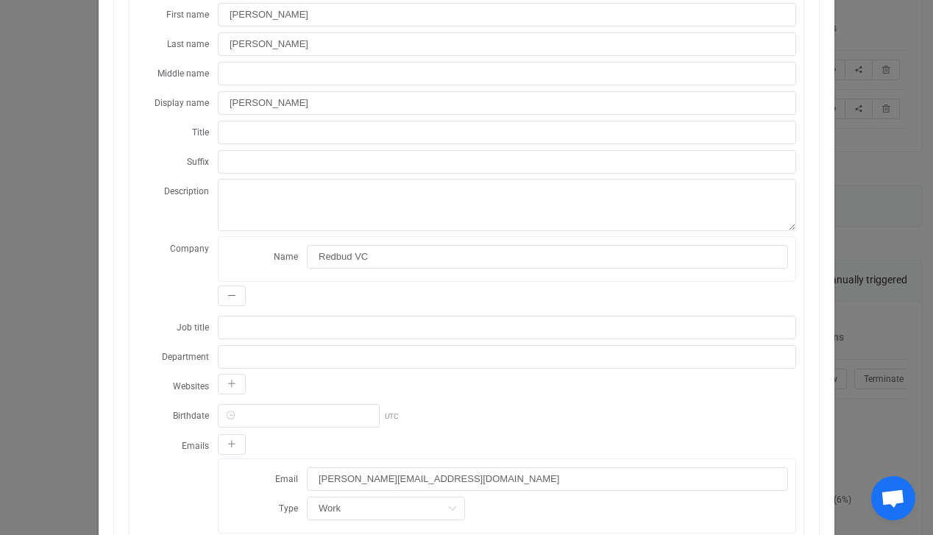
scroll to position [0, 0]
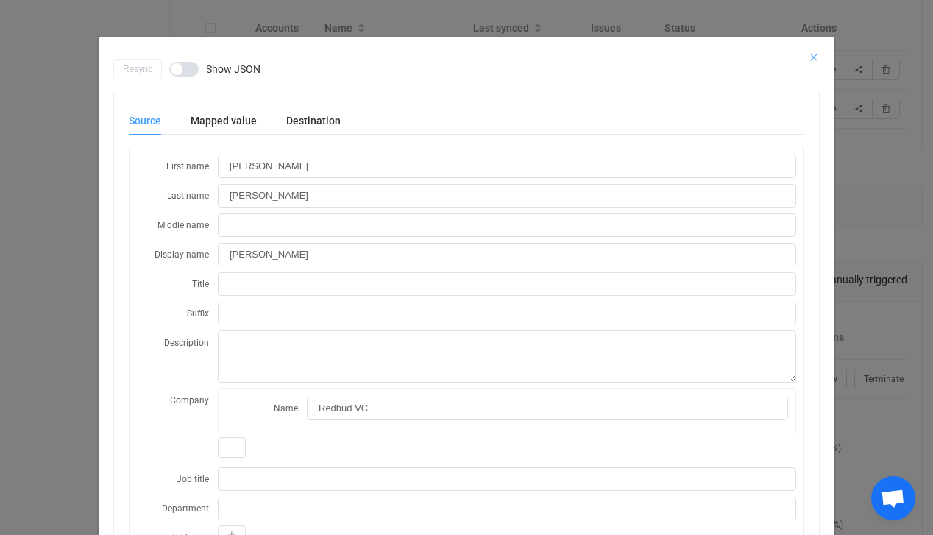
click at [815, 54] on icon "Close" at bounding box center [814, 58] width 12 height 12
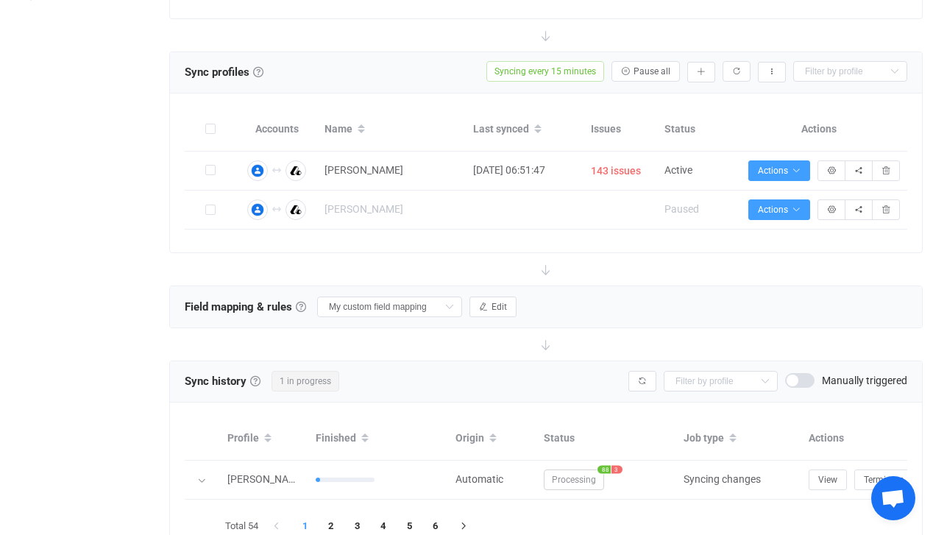
scroll to position [214, 0]
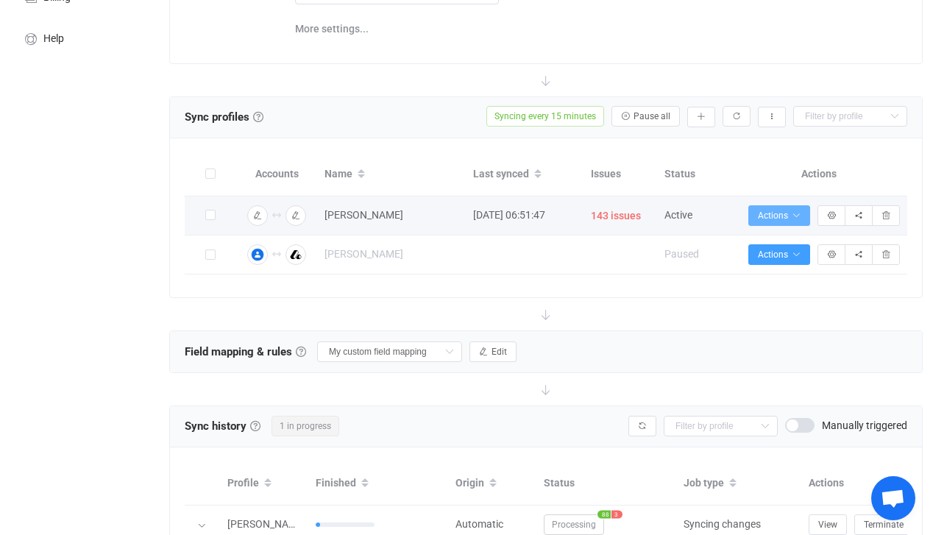
click at [795, 212] on icon "button" at bounding box center [796, 215] width 9 height 9
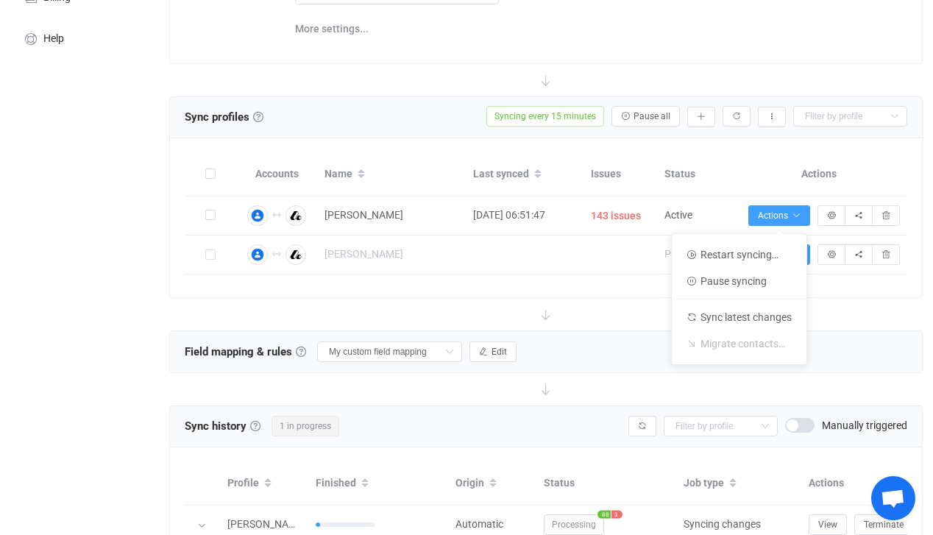
click at [746, 153] on th "Actions" at bounding box center [819, 174] width 177 height 43
